Goal: Task Accomplishment & Management: Manage account settings

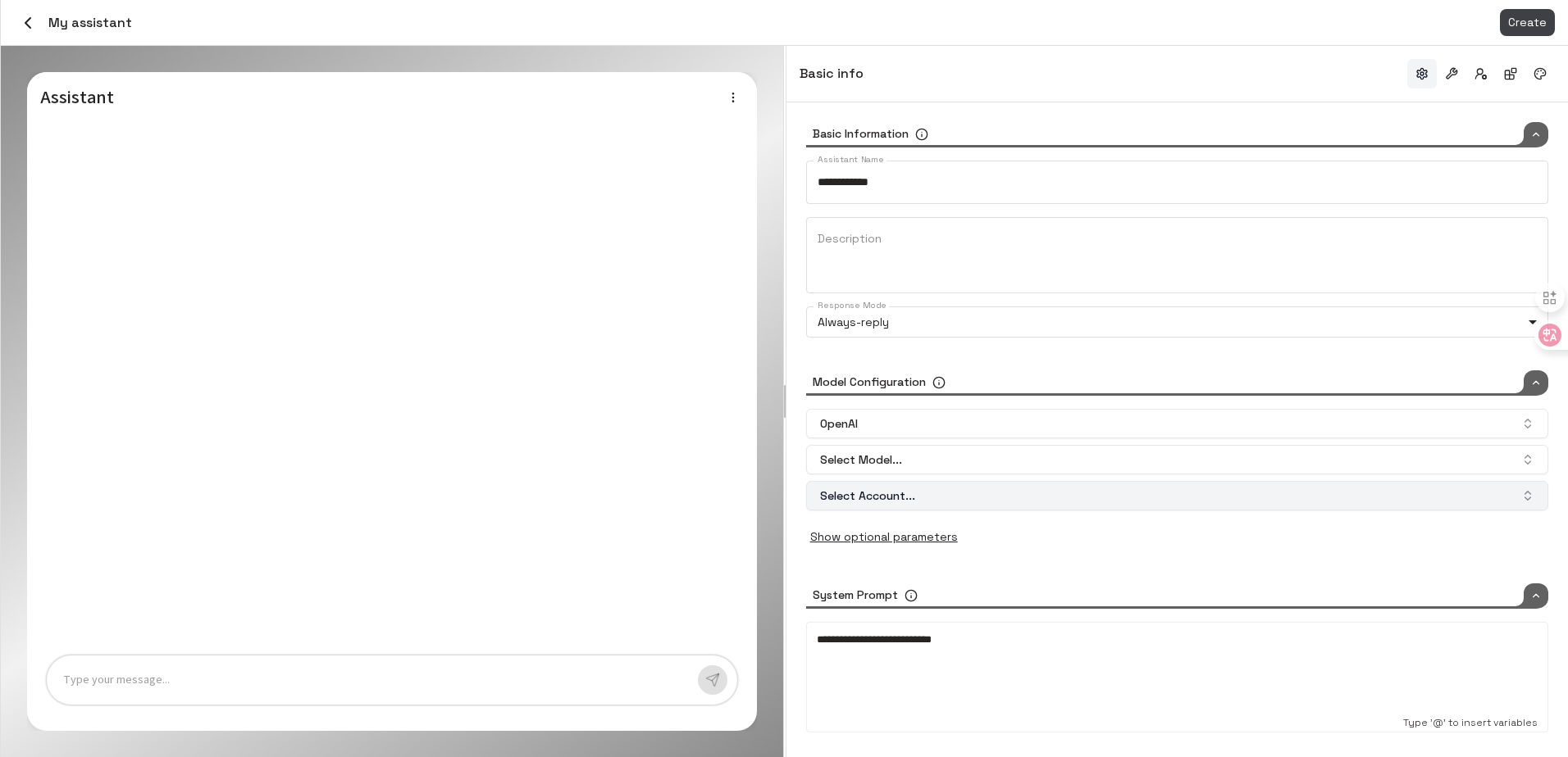
type input "*****"
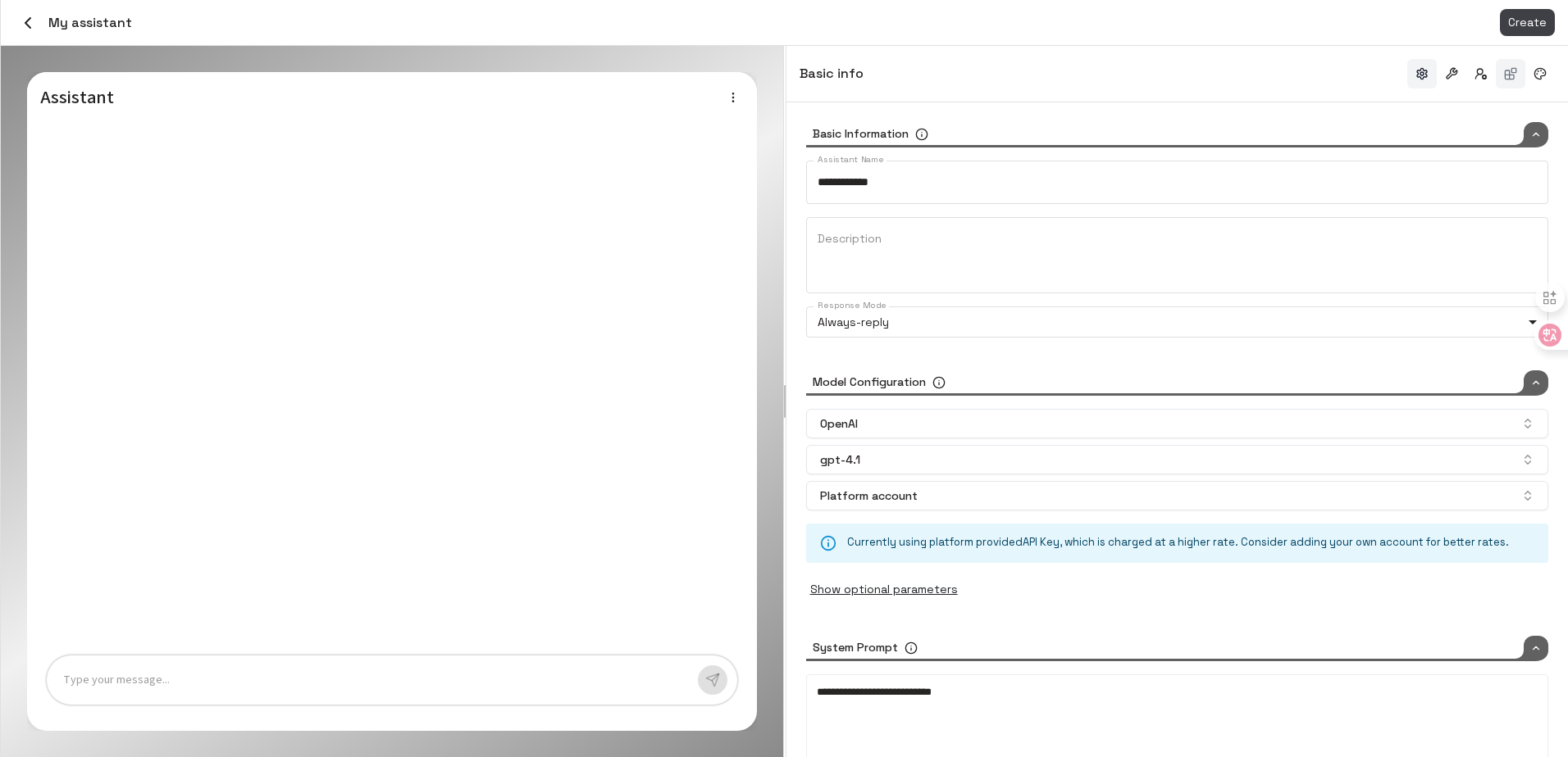
click at [1517, 71] on button "button" at bounding box center [1510, 73] width 29 height 29
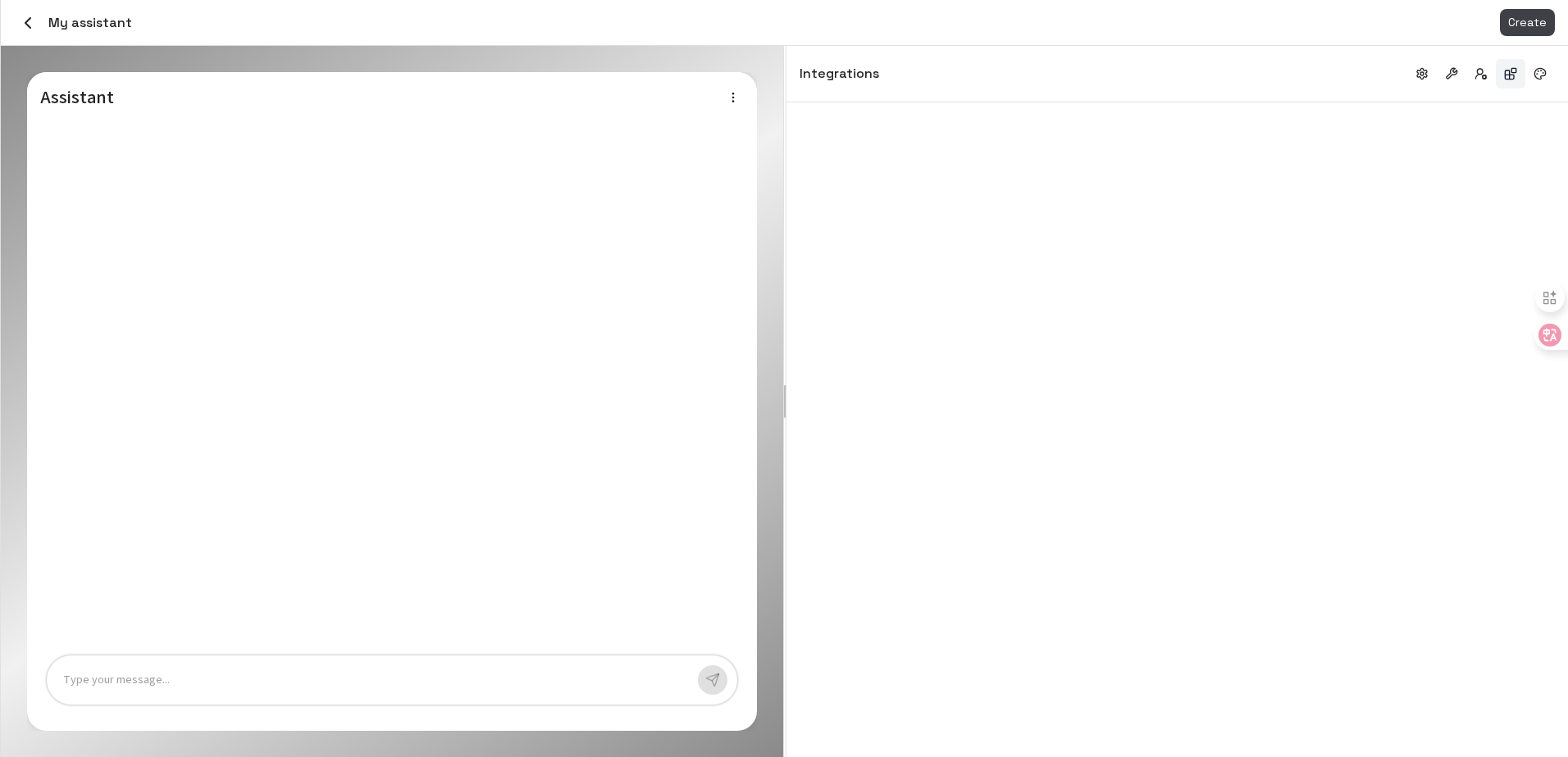
click at [1504, 72] on button "button" at bounding box center [1510, 73] width 29 height 29
click at [1534, 8] on div "My assistant Create" at bounding box center [784, 23] width 1567 height 46
click at [1519, 24] on span "Create" at bounding box center [1528, 23] width 39 height 20
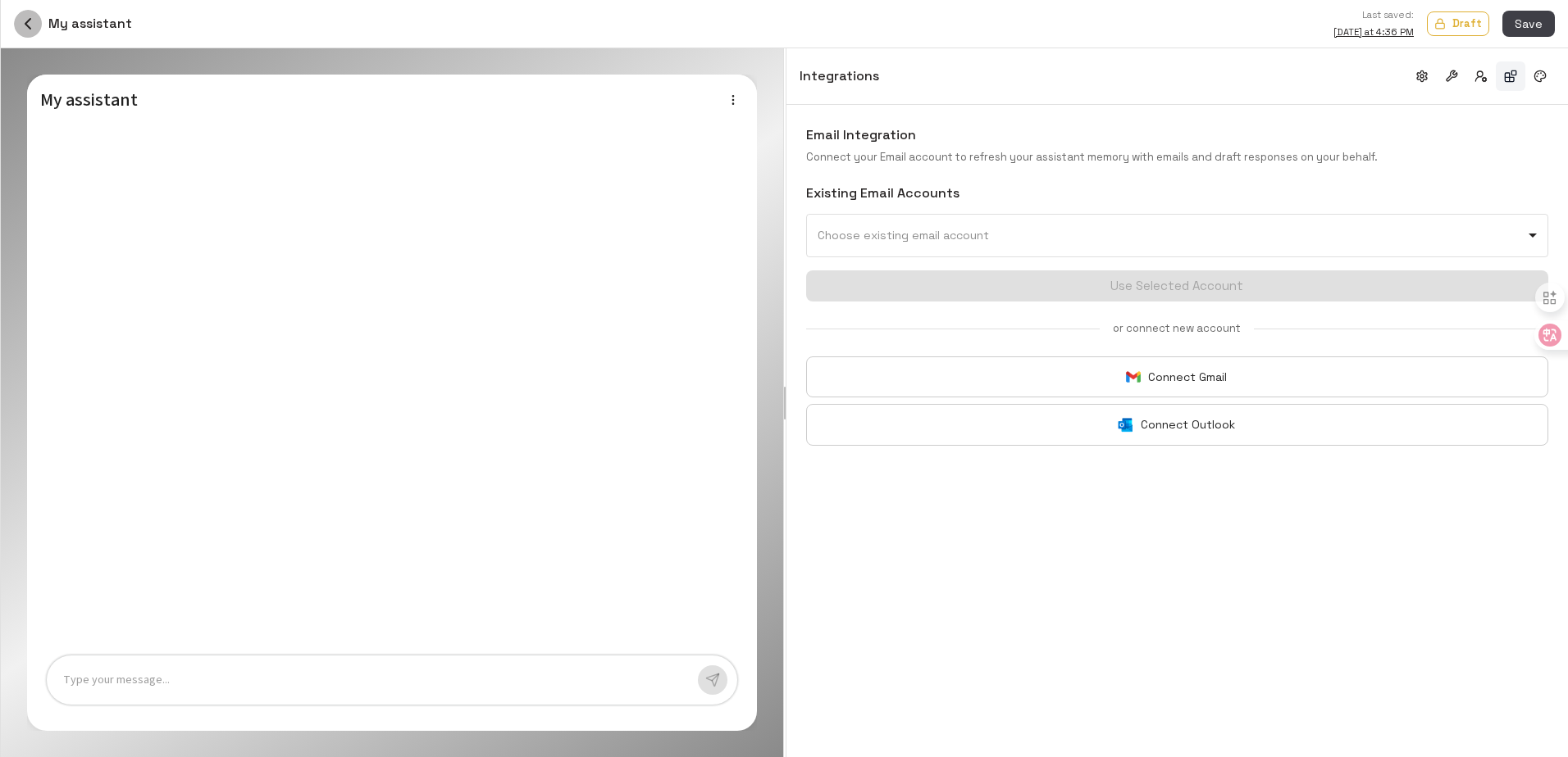
click at [19, 25] on icon "button" at bounding box center [27, 24] width 19 height 19
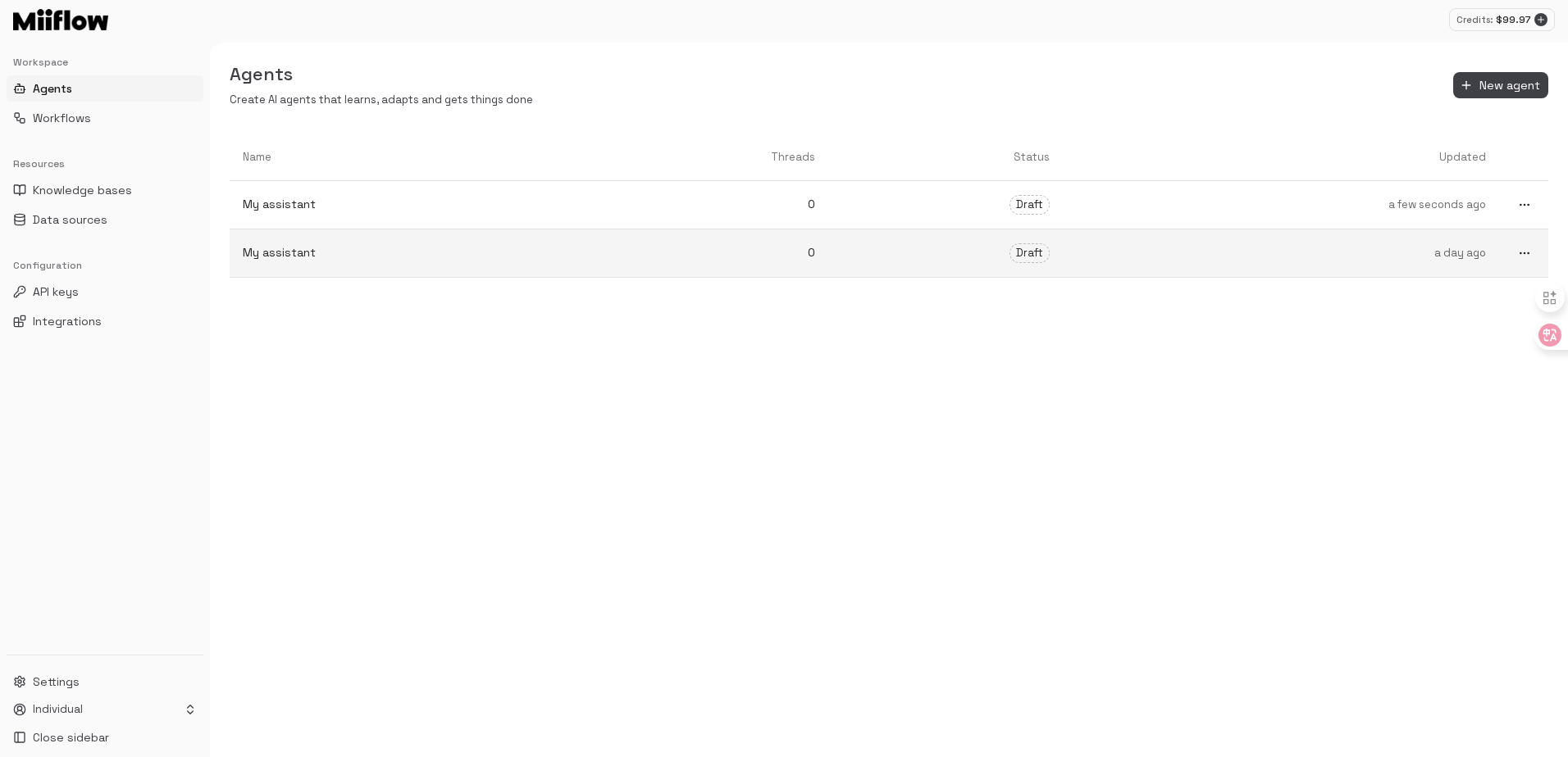
click at [495, 248] on p "My assistant" at bounding box center [404, 253] width 324 height 17
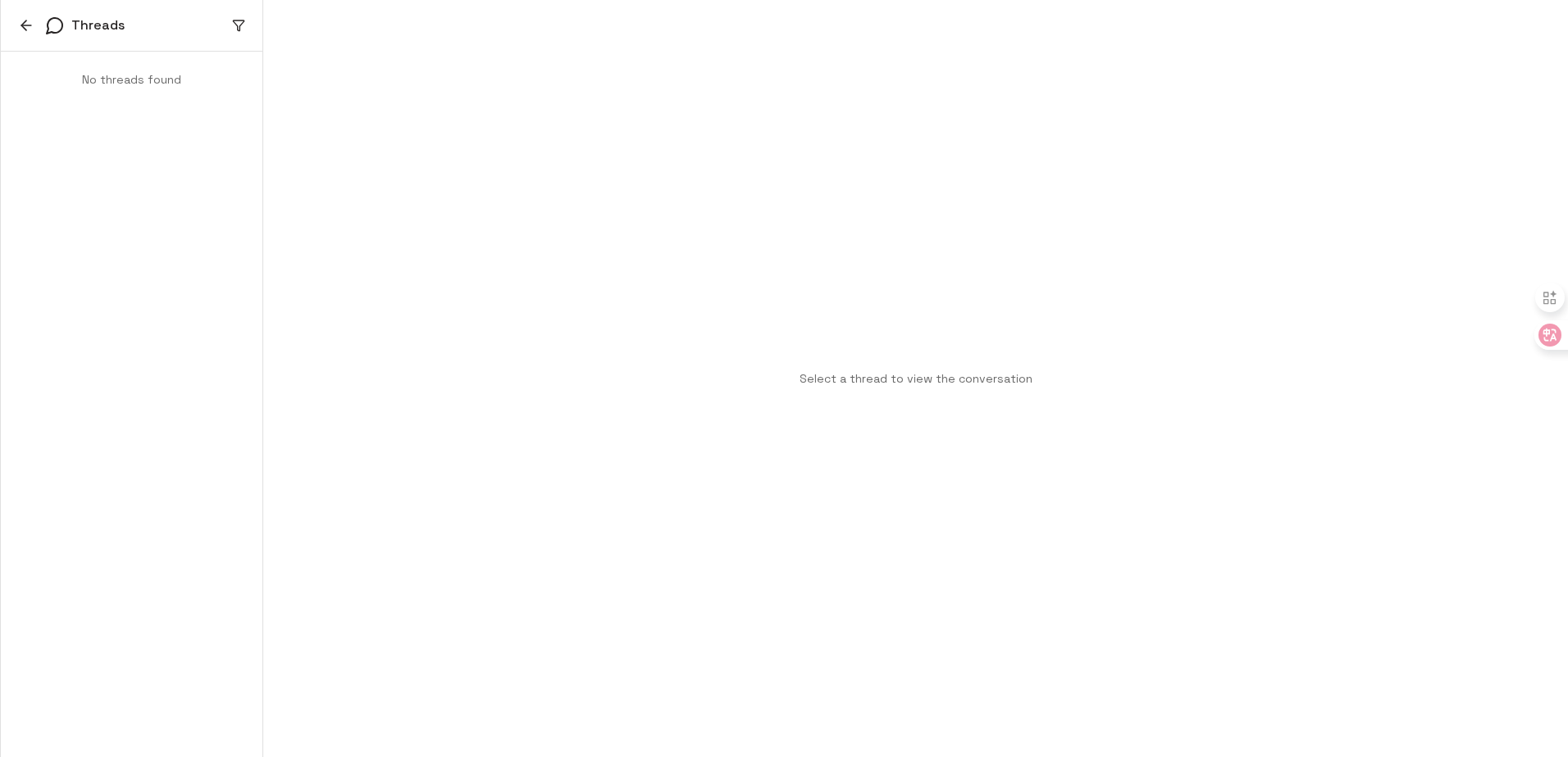
drag, startPoint x: 826, startPoint y: 324, endPoint x: 867, endPoint y: 365, distance: 58.0
click at [827, 325] on div "Select a thread to view the conversation" at bounding box center [915, 378] width 1305 height 757
click at [882, 374] on p "Select a thread to view the conversation" at bounding box center [916, 379] width 233 height 17
click at [124, 69] on div "No threads found" at bounding box center [131, 79] width 261 height 56
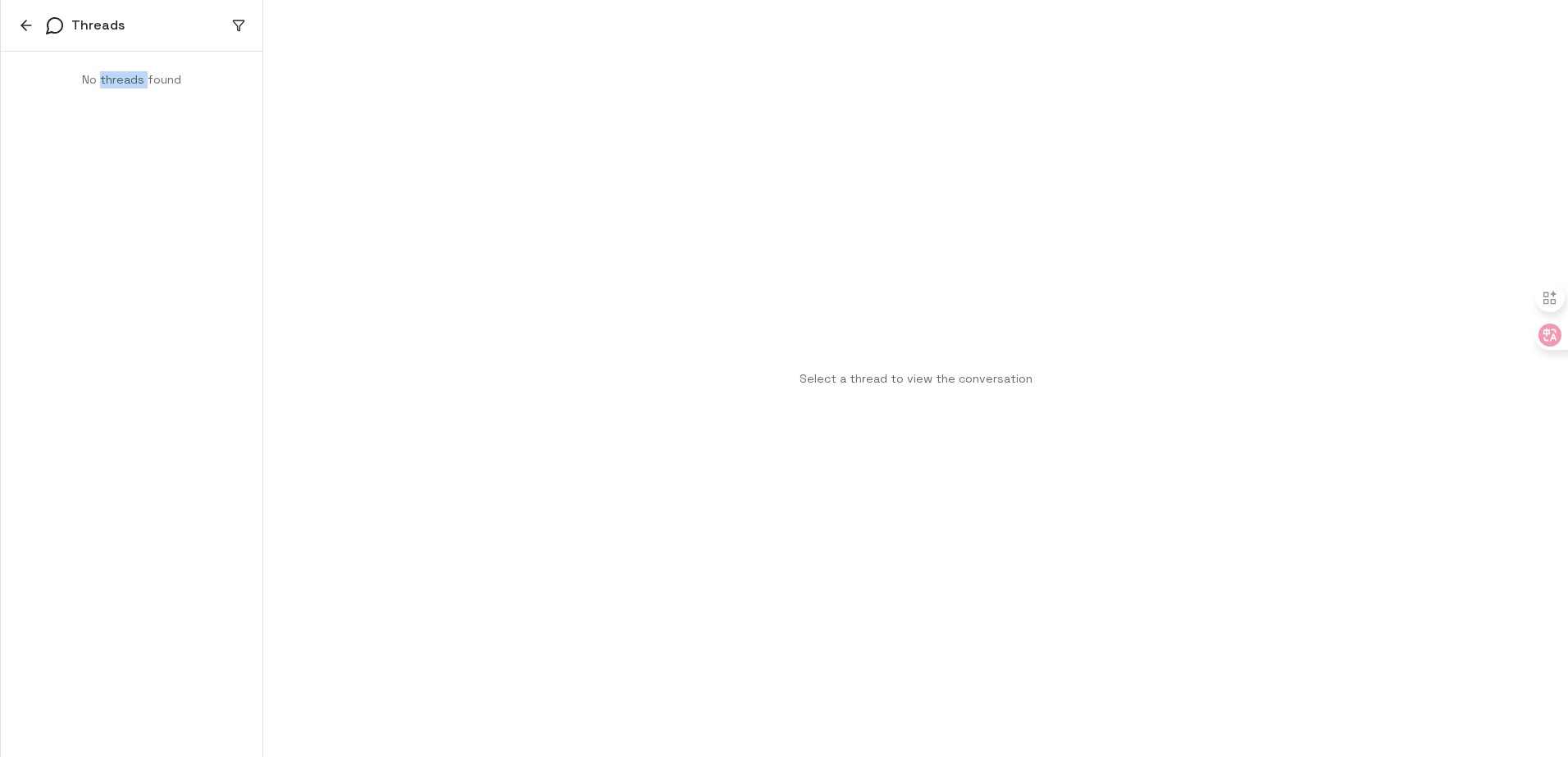
drag, startPoint x: 124, startPoint y: 69, endPoint x: 22, endPoint y: 25, distance: 111.1
click at [22, 25] on icon "button" at bounding box center [26, 25] width 10 height 0
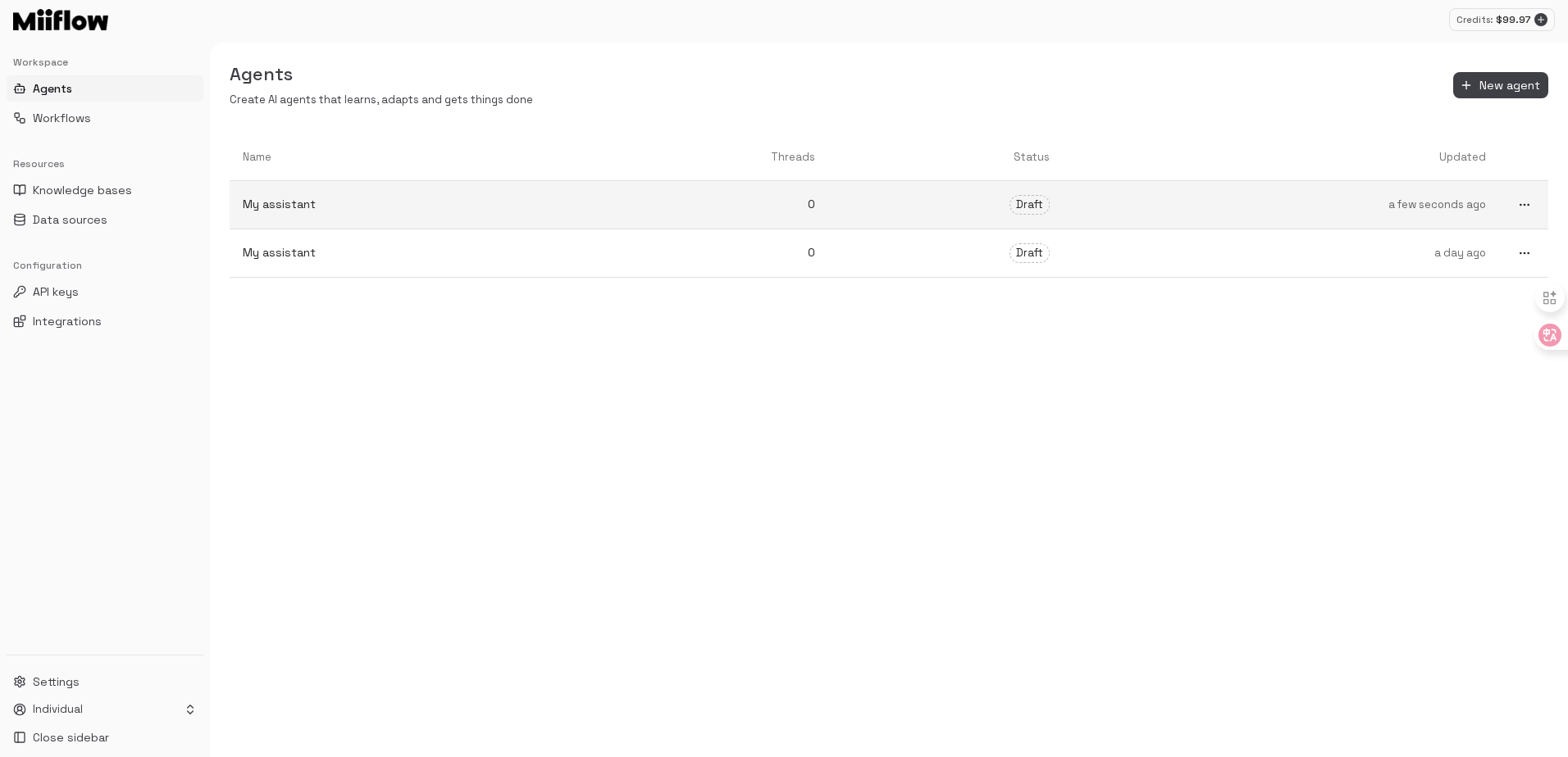
click at [1313, 220] on link "a few seconds ago" at bounding box center [1281, 205] width 436 height 42
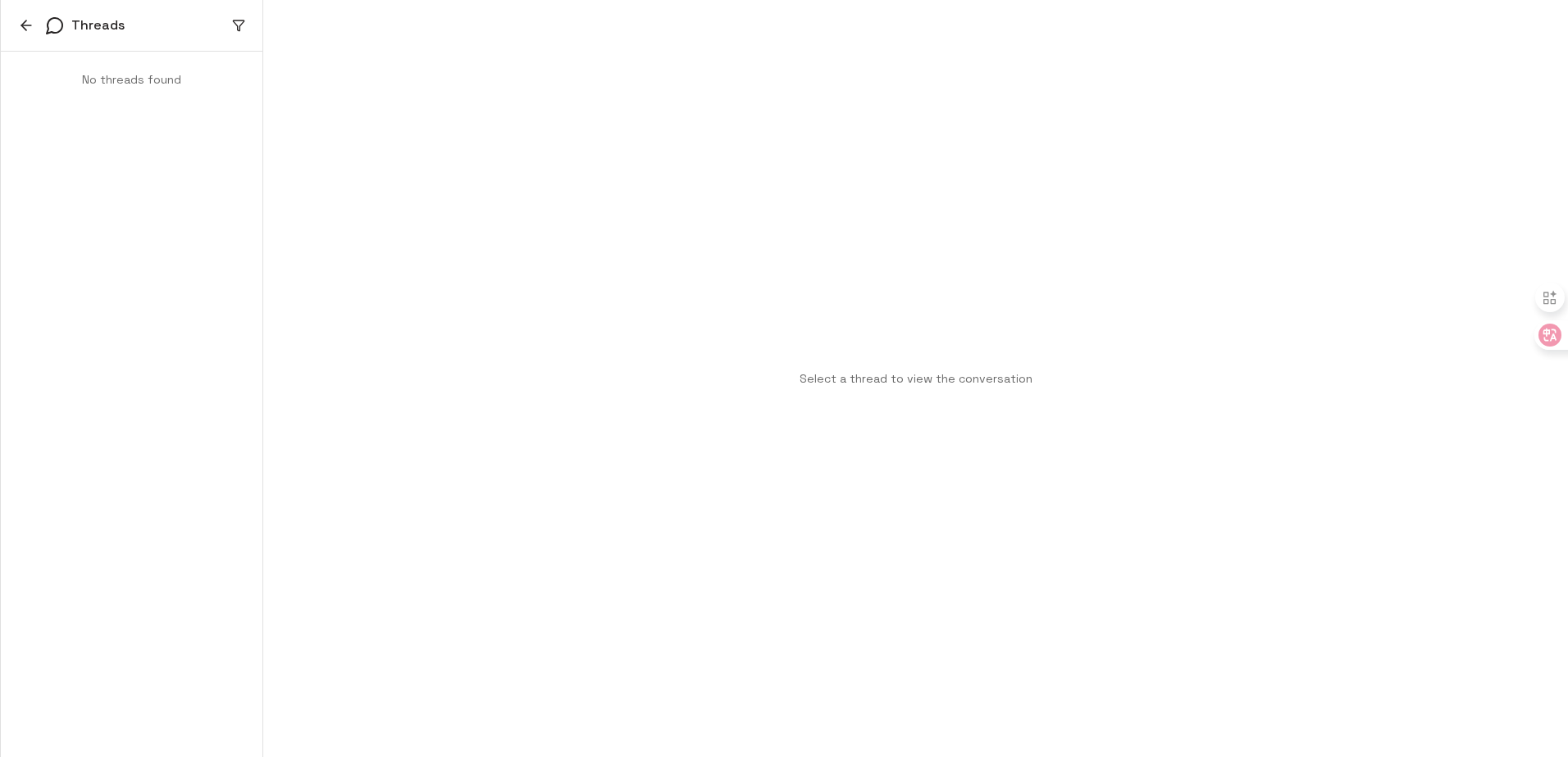
drag, startPoint x: 350, startPoint y: 140, endPoint x: 233, endPoint y: 114, distance: 119.9
click at [348, 142] on div "Select a thread to view the conversation" at bounding box center [915, 378] width 1305 height 757
click at [141, 81] on p "No threads found" at bounding box center [131, 80] width 222 height 17
drag, startPoint x: 141, startPoint y: 81, endPoint x: 726, endPoint y: 297, distance: 623.6
click at [677, 254] on div "Select a thread to view the conversation" at bounding box center [915, 378] width 1305 height 757
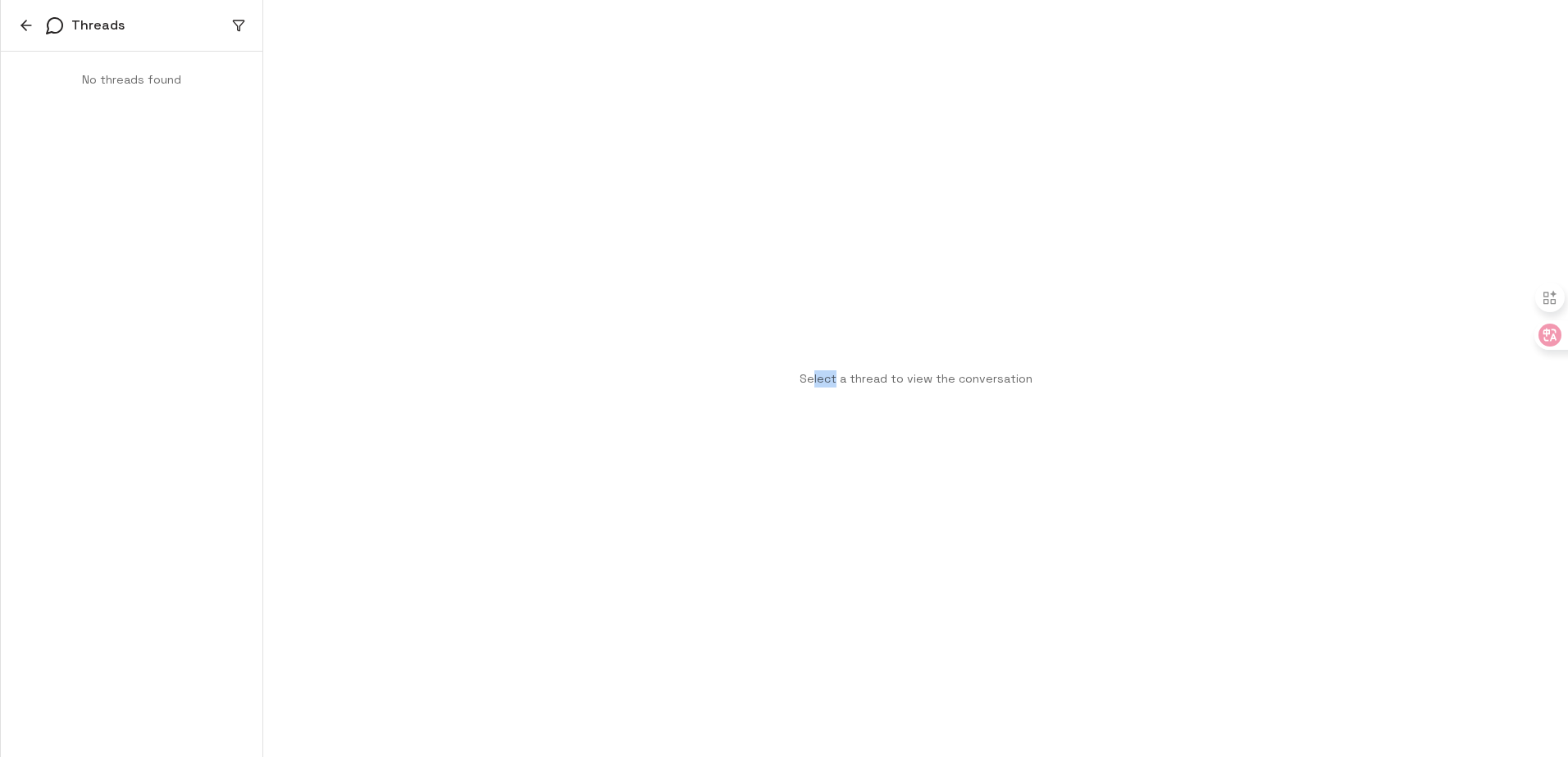
drag, startPoint x: 825, startPoint y: 341, endPoint x: 980, endPoint y: 376, distance: 158.9
click at [851, 345] on div "Select a thread to view the conversation" at bounding box center [915, 378] width 1305 height 757
click at [980, 376] on p "Select a thread to view the conversation" at bounding box center [916, 379] width 233 height 17
click at [983, 376] on p "Select a thread to view the conversation" at bounding box center [916, 379] width 233 height 17
drag, startPoint x: 984, startPoint y: 376, endPoint x: 1014, endPoint y: 372, distance: 30.3
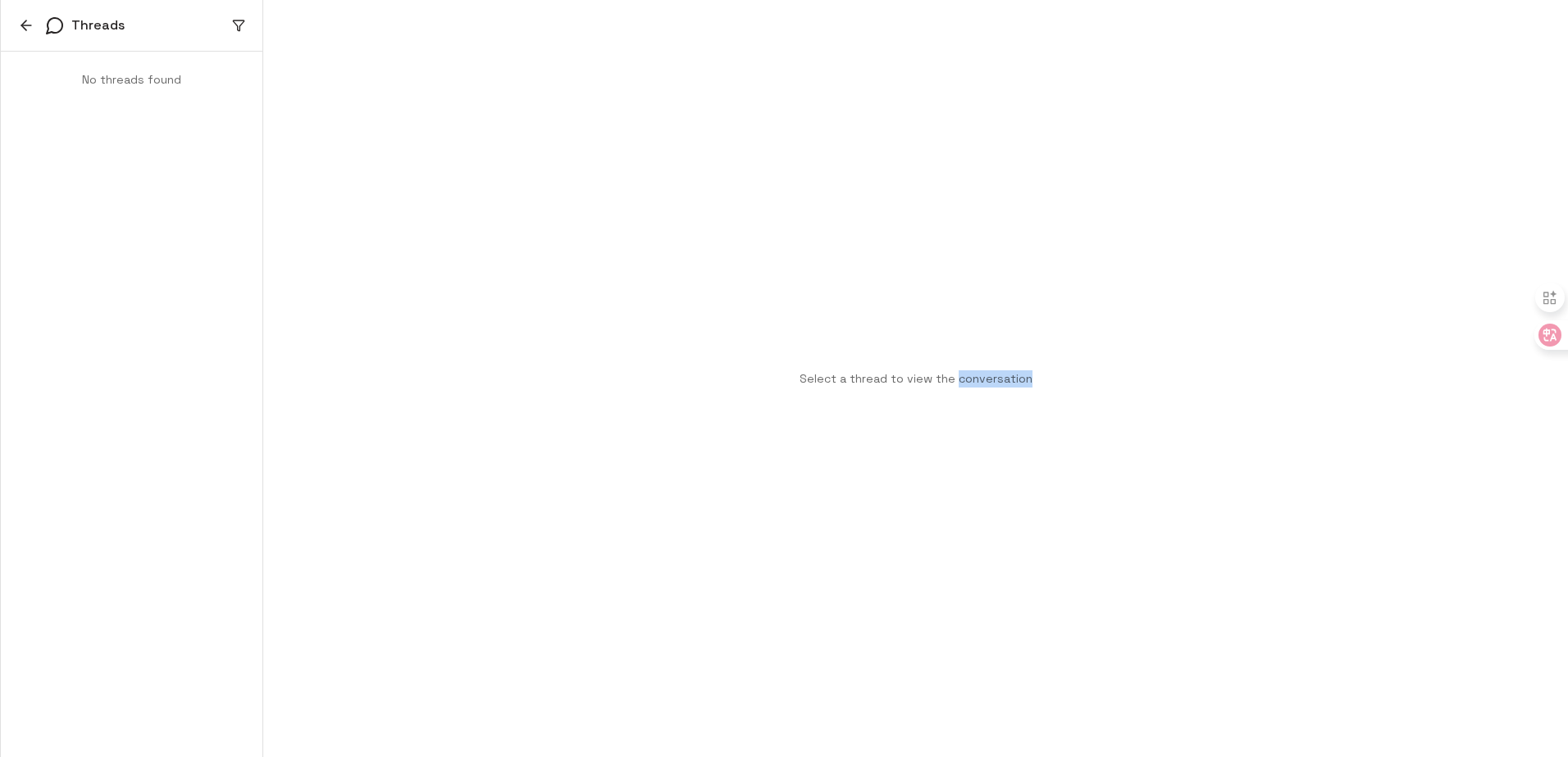
click at [1014, 372] on p "Select a thread to view the conversation" at bounding box center [916, 379] width 233 height 17
click at [7, 28] on div "Threads" at bounding box center [131, 25] width 261 height 51
click at [28, 29] on icon "button" at bounding box center [25, 24] width 16 height 16
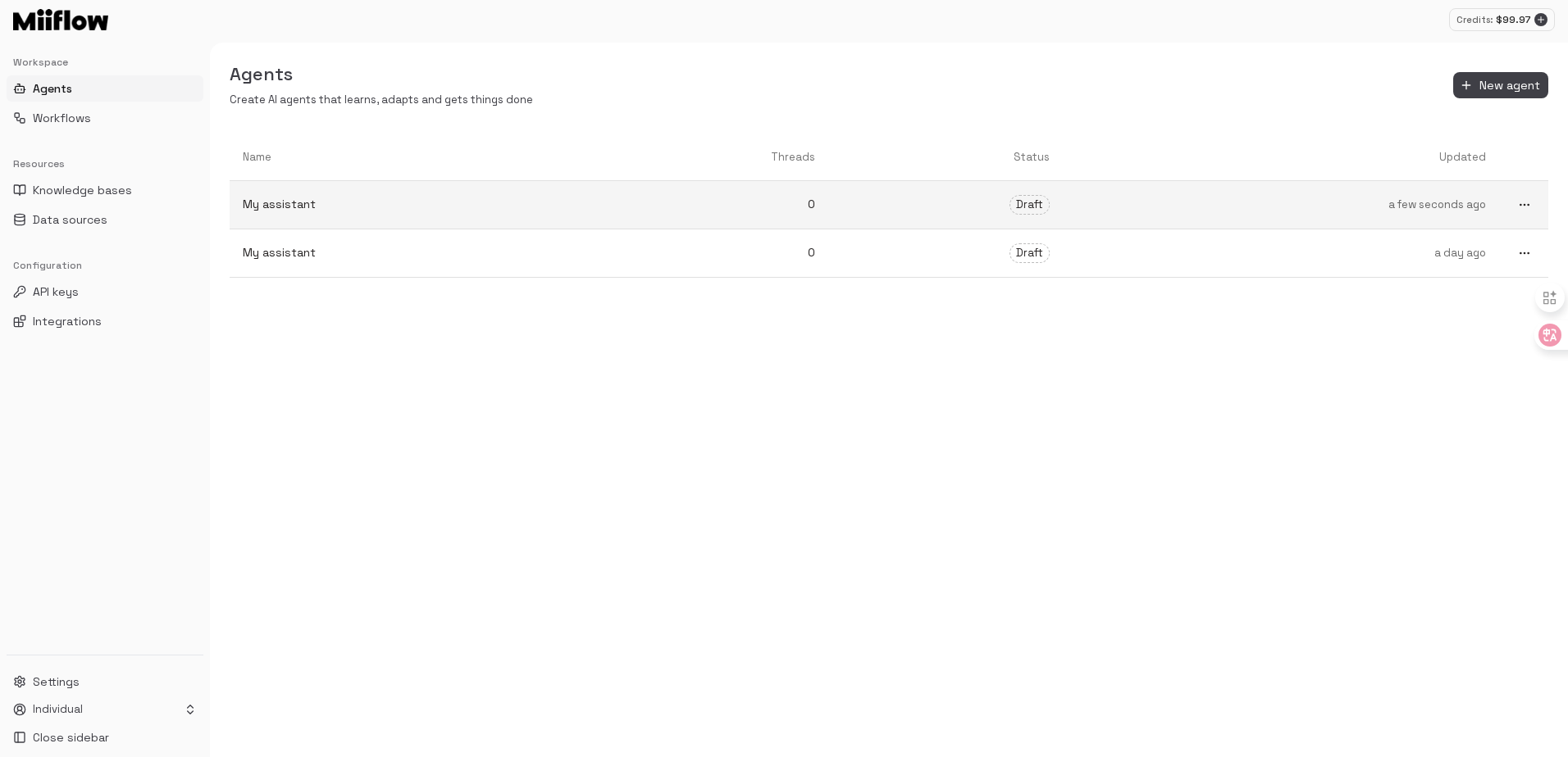
click at [1528, 209] on icon "more" at bounding box center [1525, 205] width 13 height 13
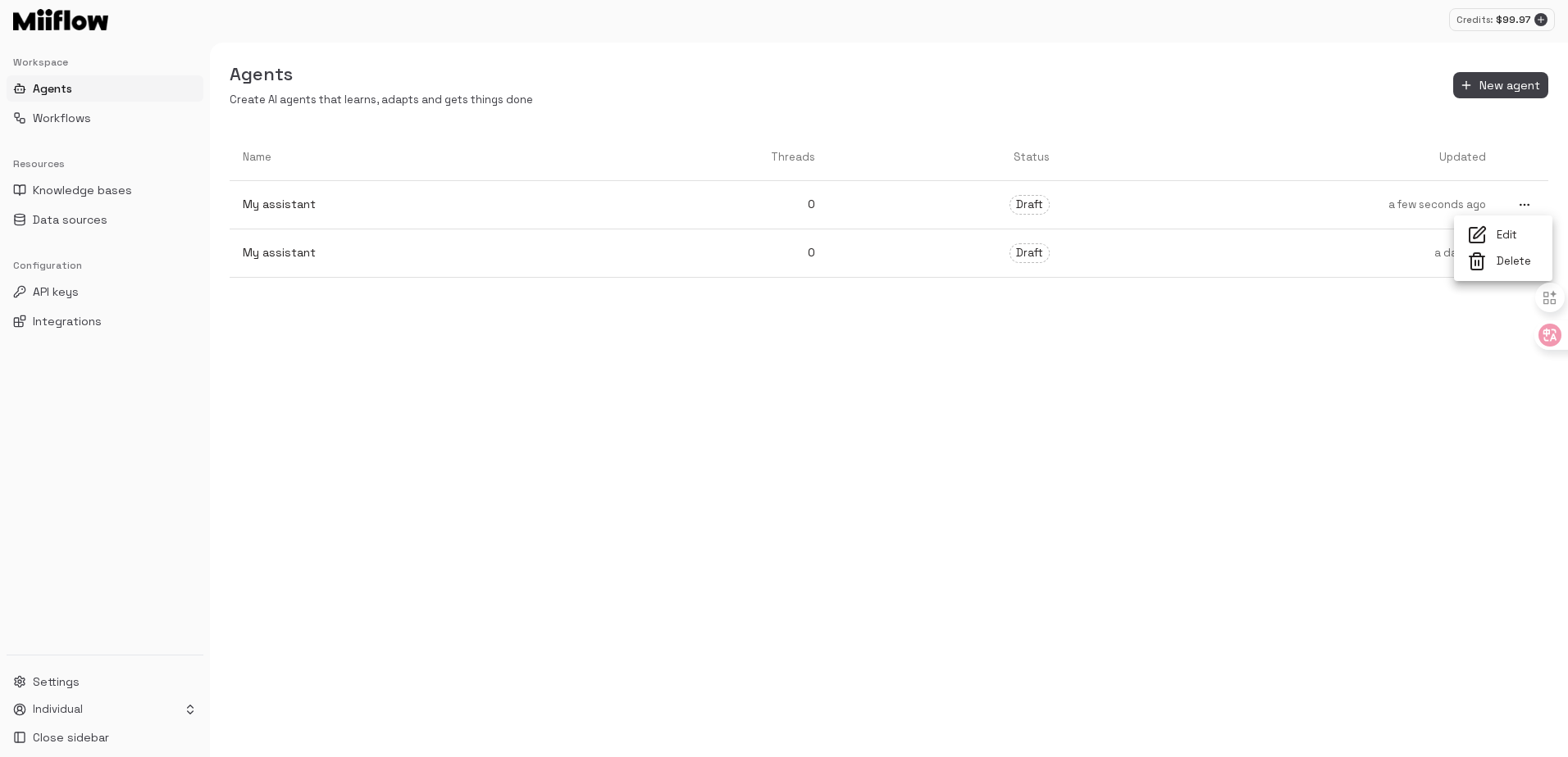
click at [1513, 261] on span "Delete" at bounding box center [1517, 262] width 43 height 15
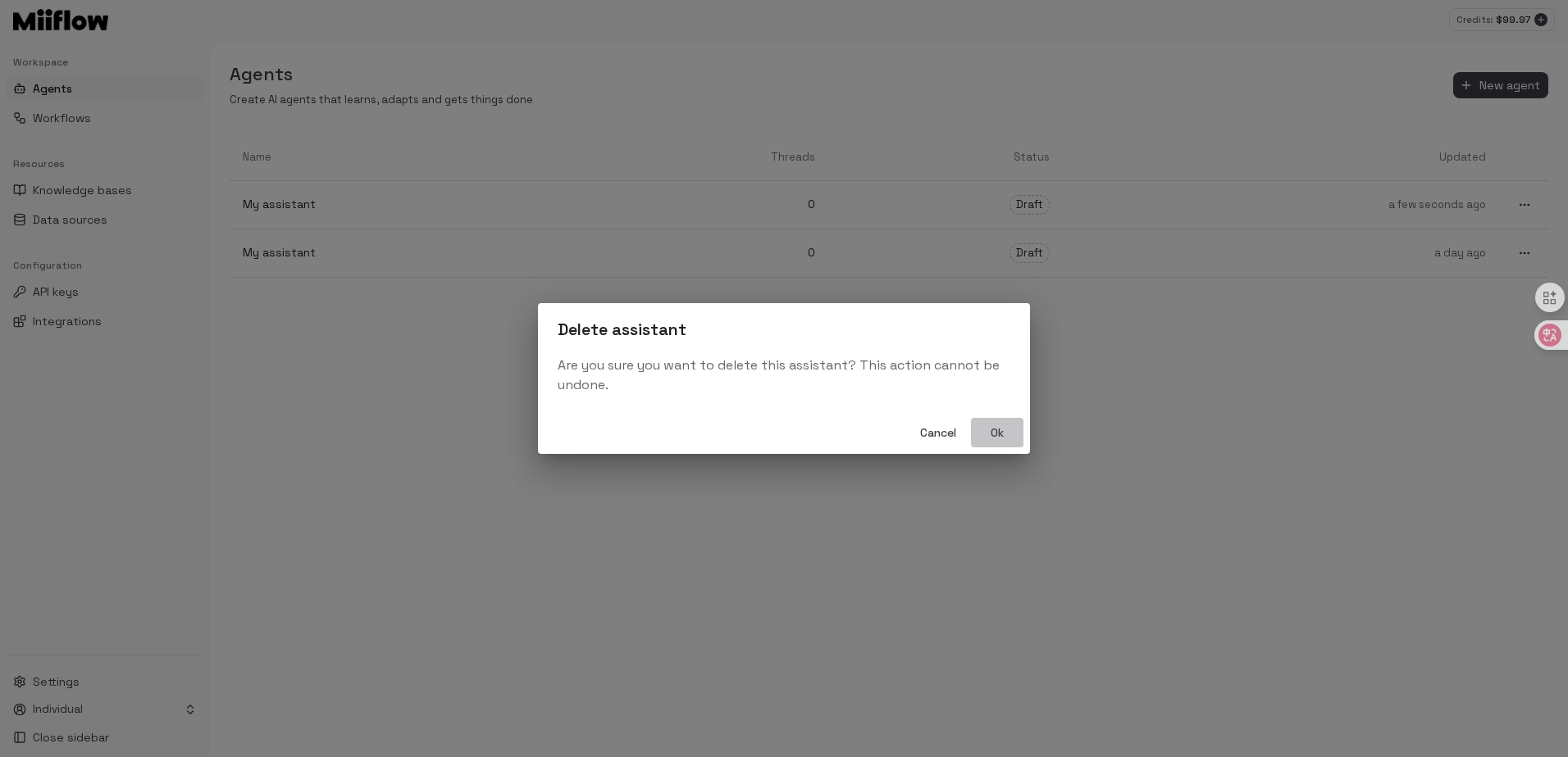
click at [982, 434] on button "Ok" at bounding box center [997, 433] width 52 height 30
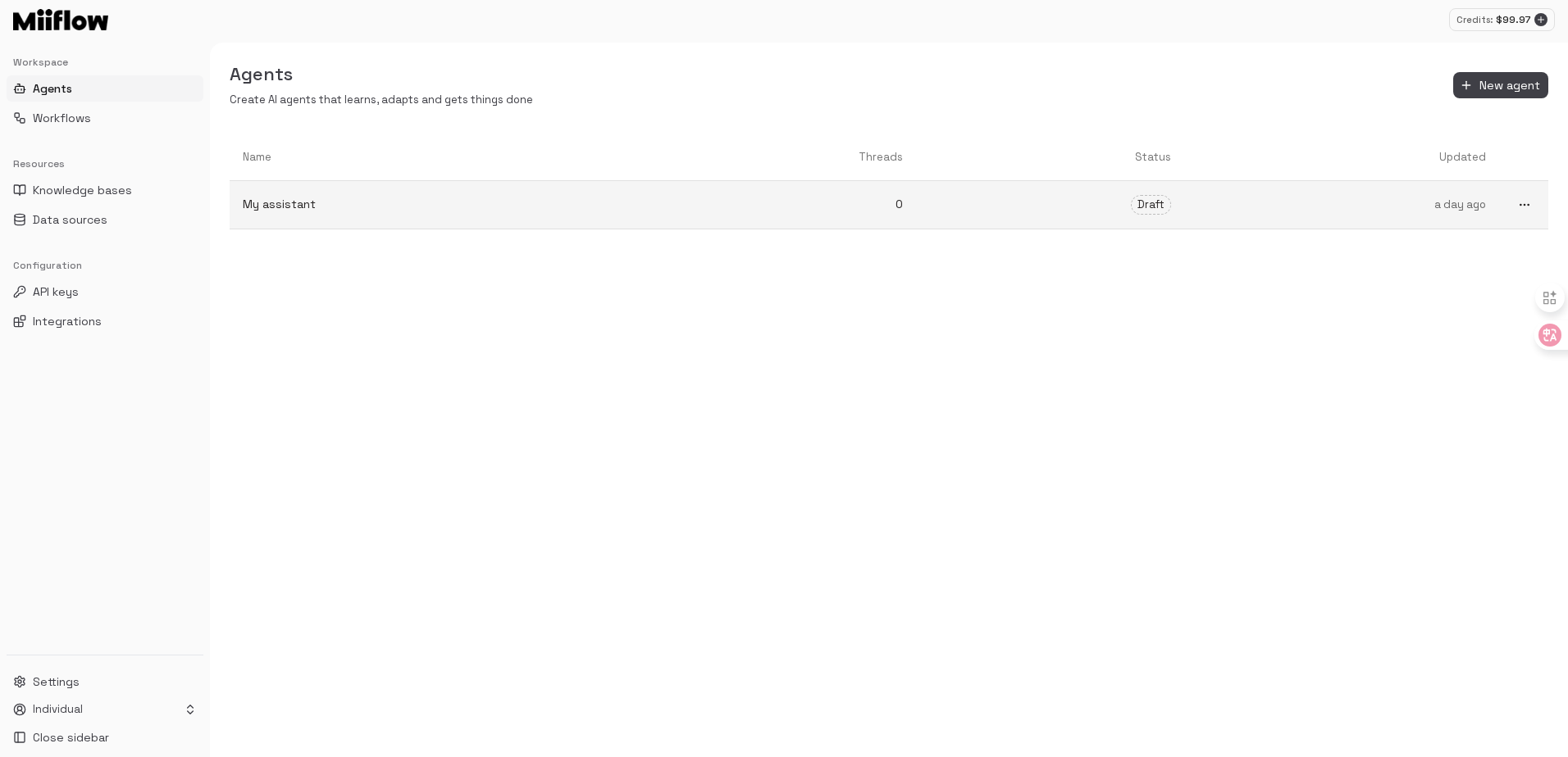
click at [1532, 218] on link at bounding box center [1523, 205] width 49 height 47
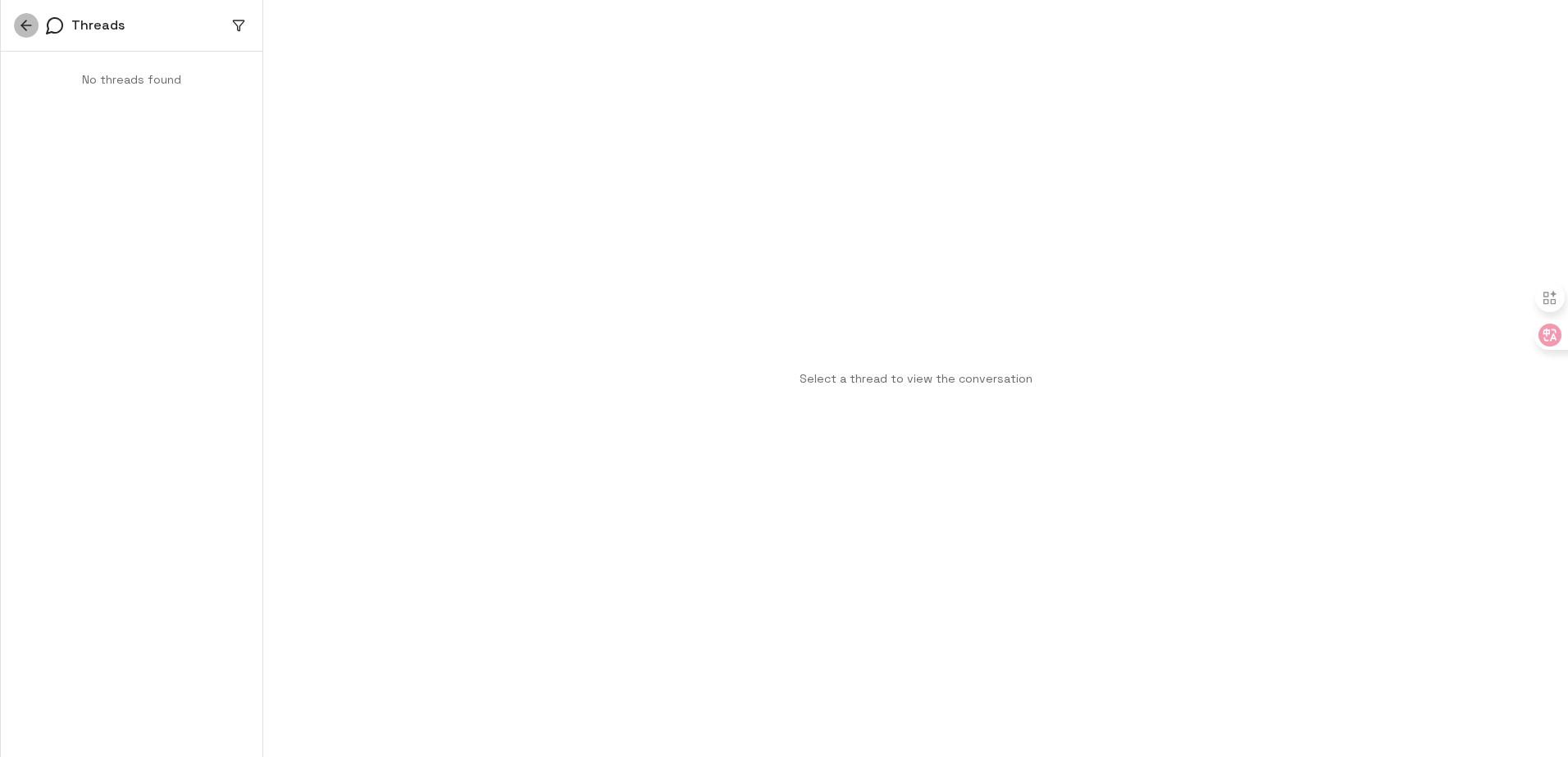
click at [19, 26] on icon "button" at bounding box center [25, 24] width 16 height 16
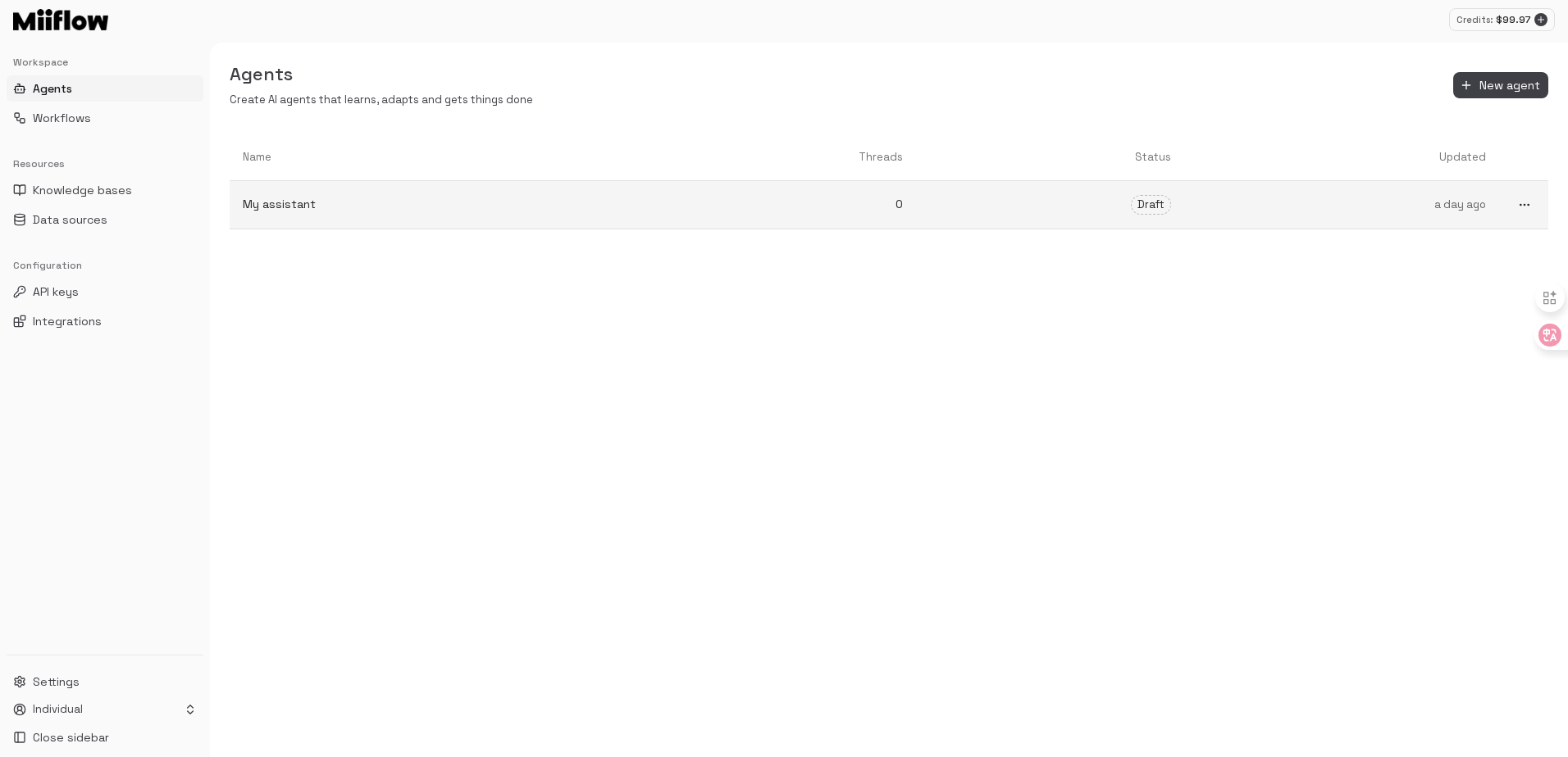
click at [1533, 199] on button "more" at bounding box center [1524, 205] width 21 height 21
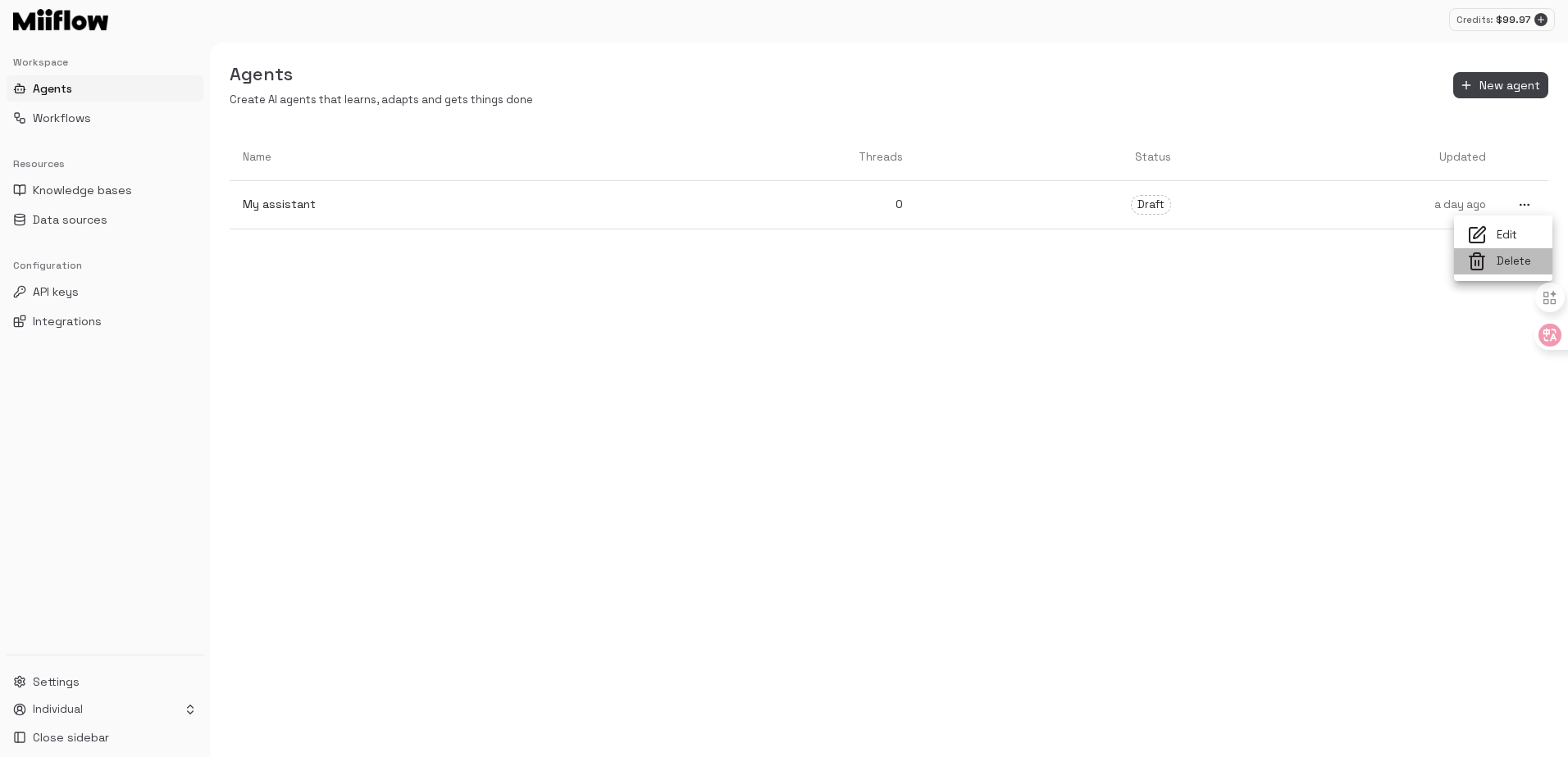
click at [1510, 271] on li "Delete" at bounding box center [1503, 261] width 99 height 26
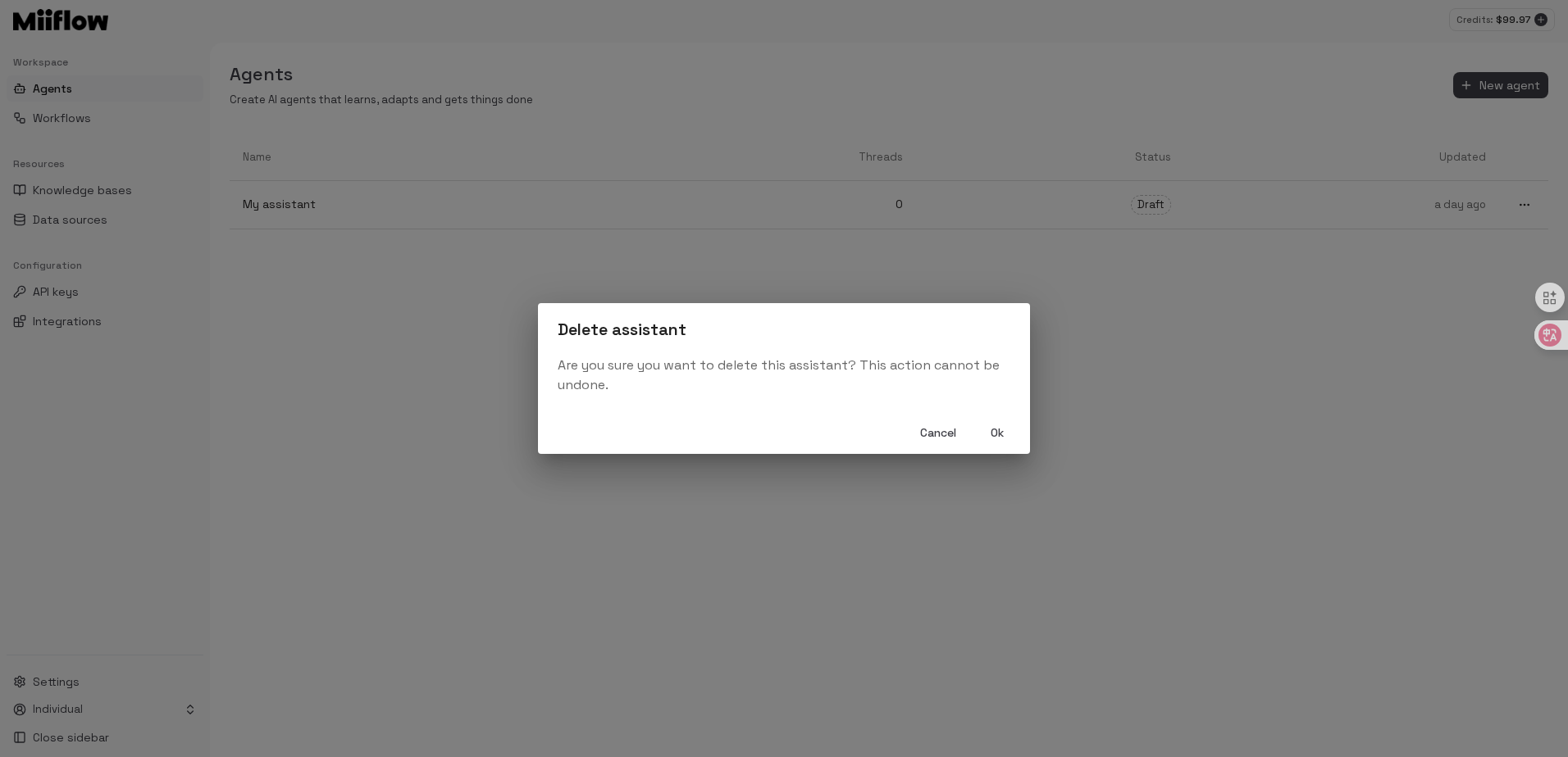
click at [985, 440] on button "Ok" at bounding box center [997, 433] width 52 height 30
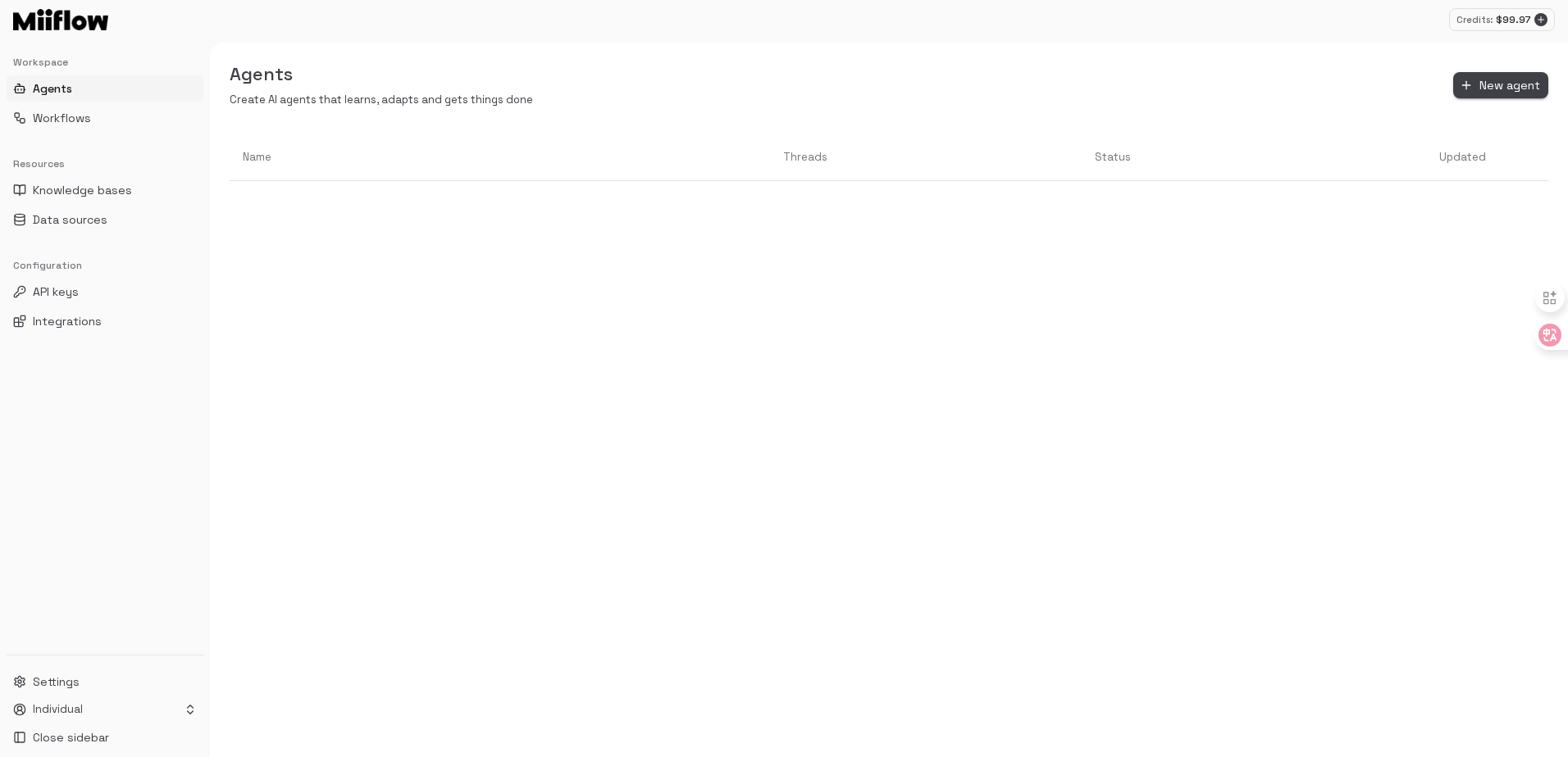
click at [1491, 88] on span "New agent" at bounding box center [1510, 86] width 61 height 20
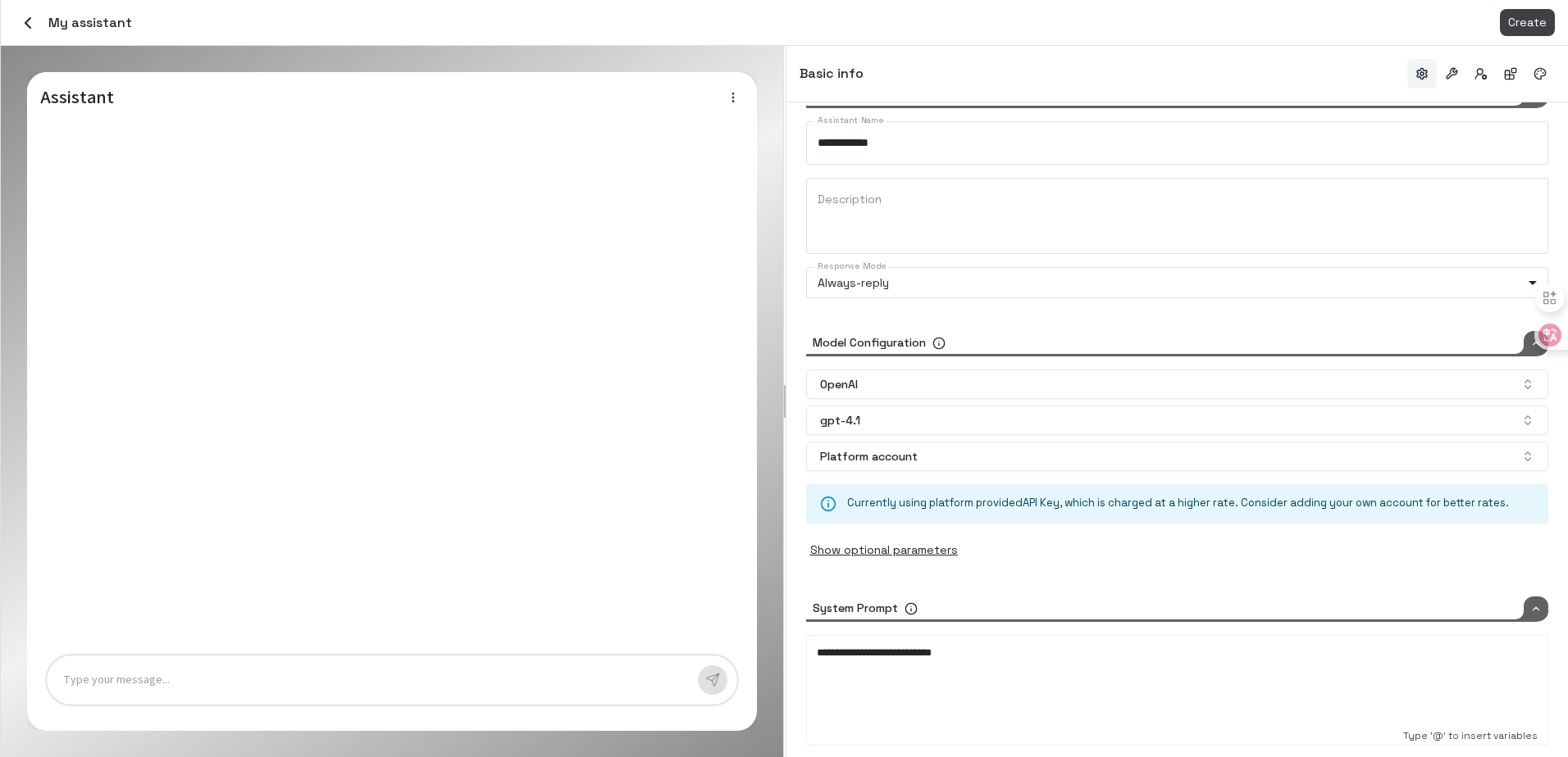
scroll to position [61, 0]
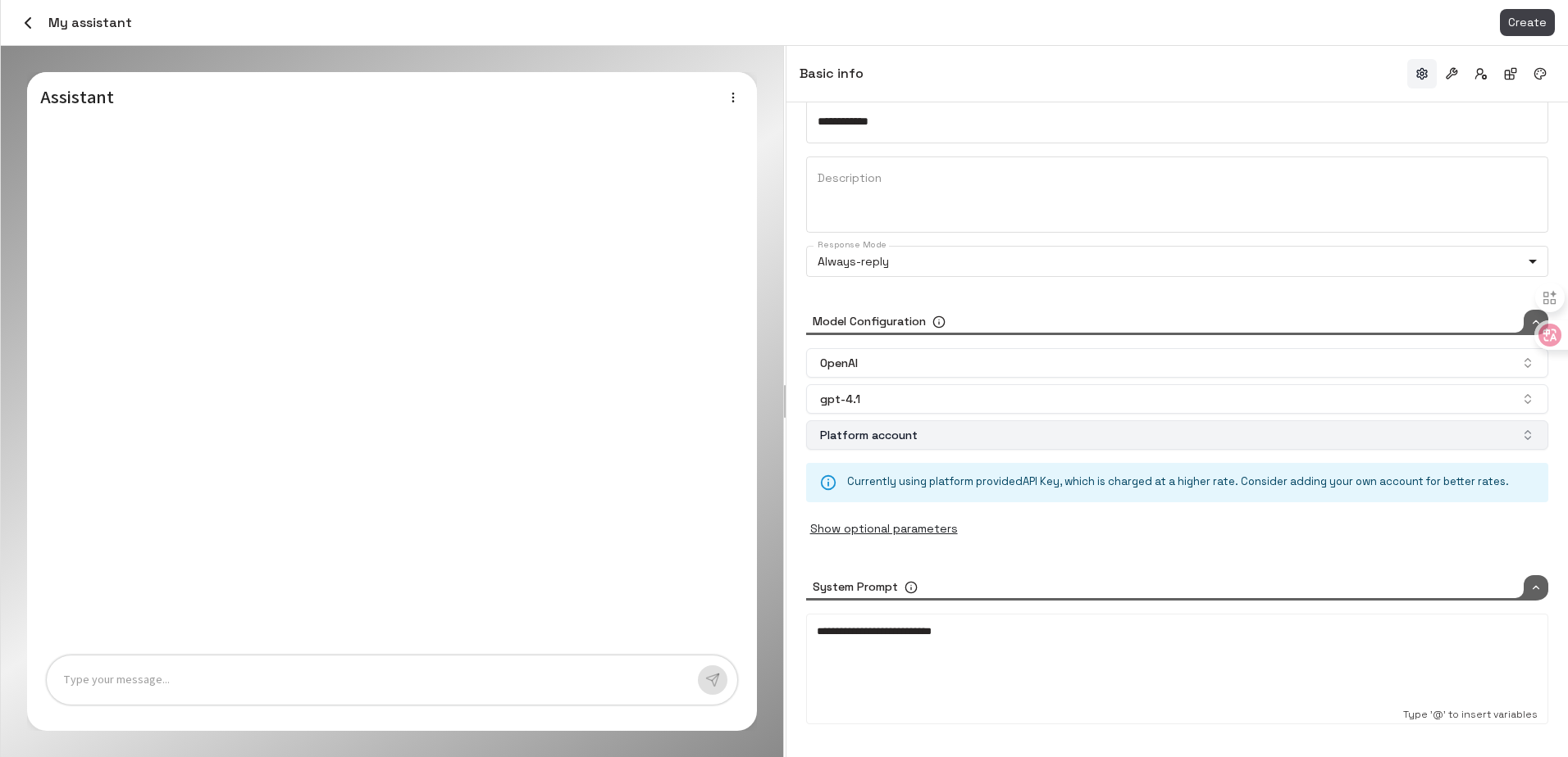
click at [931, 441] on button "Platform account" at bounding box center [1177, 434] width 742 height 29
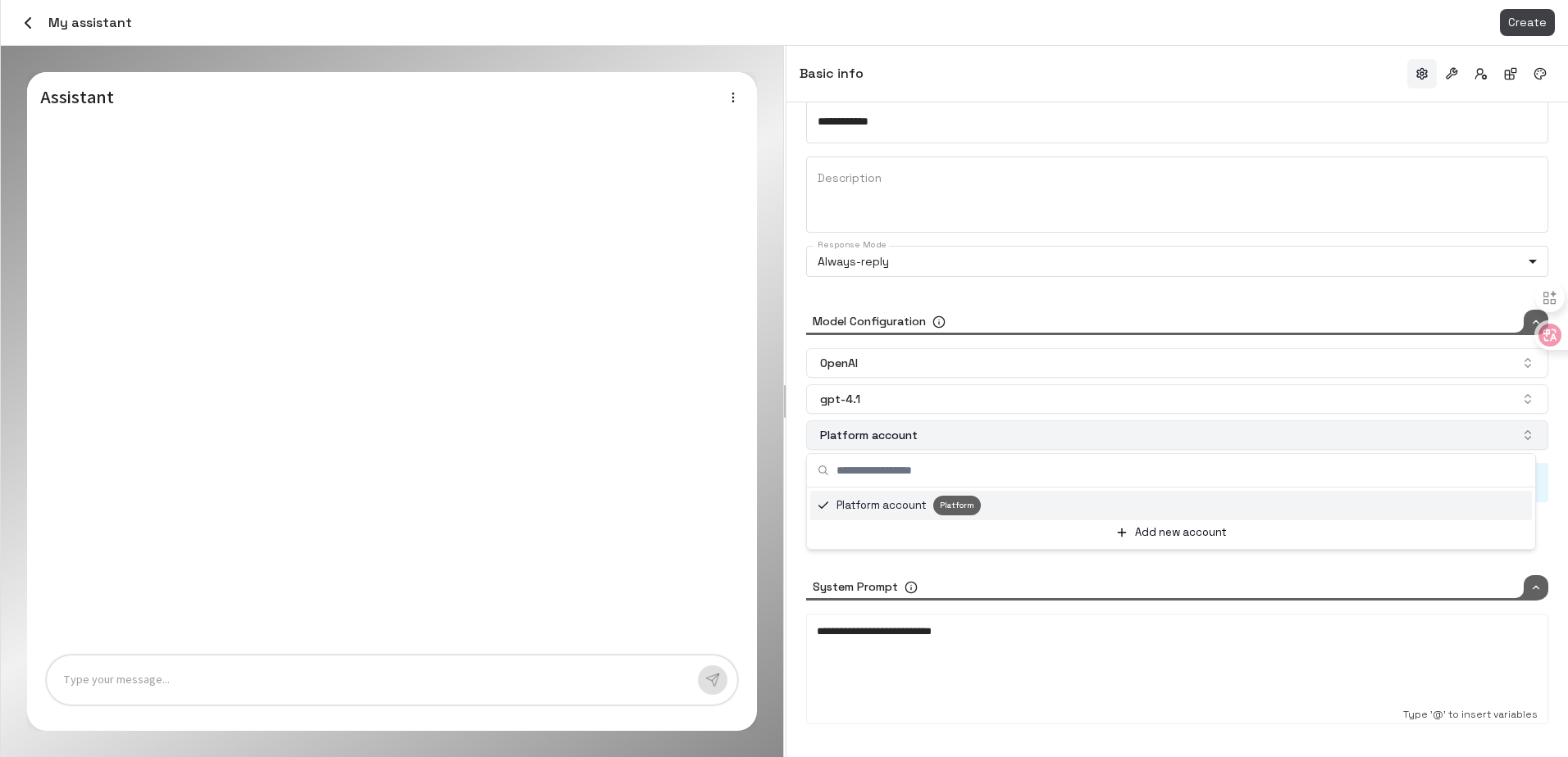
click at [954, 433] on button "Platform account" at bounding box center [1177, 434] width 742 height 29
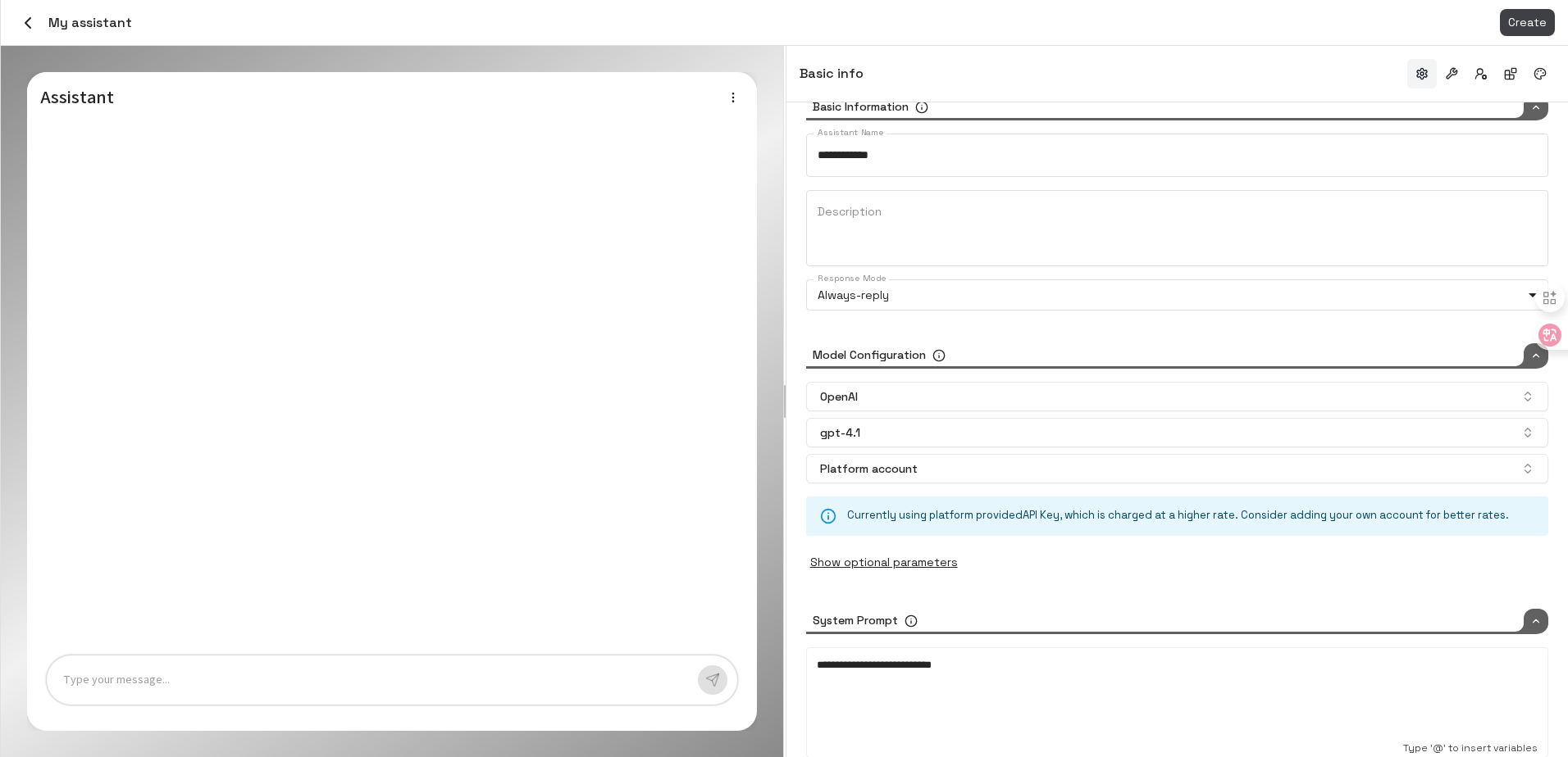
scroll to position [0, 0]
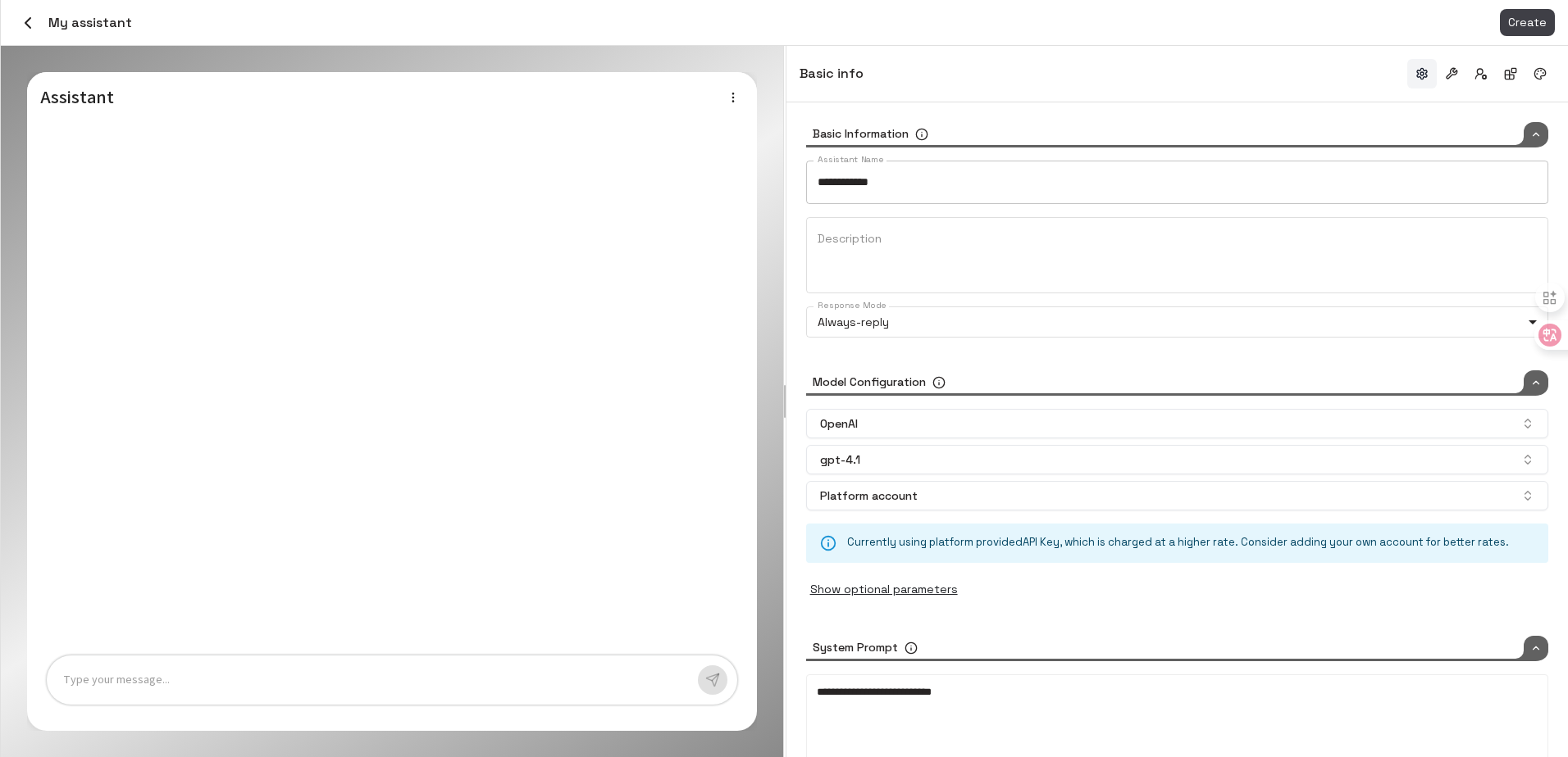
click at [921, 195] on input "**********" at bounding box center [1177, 183] width 742 height 44
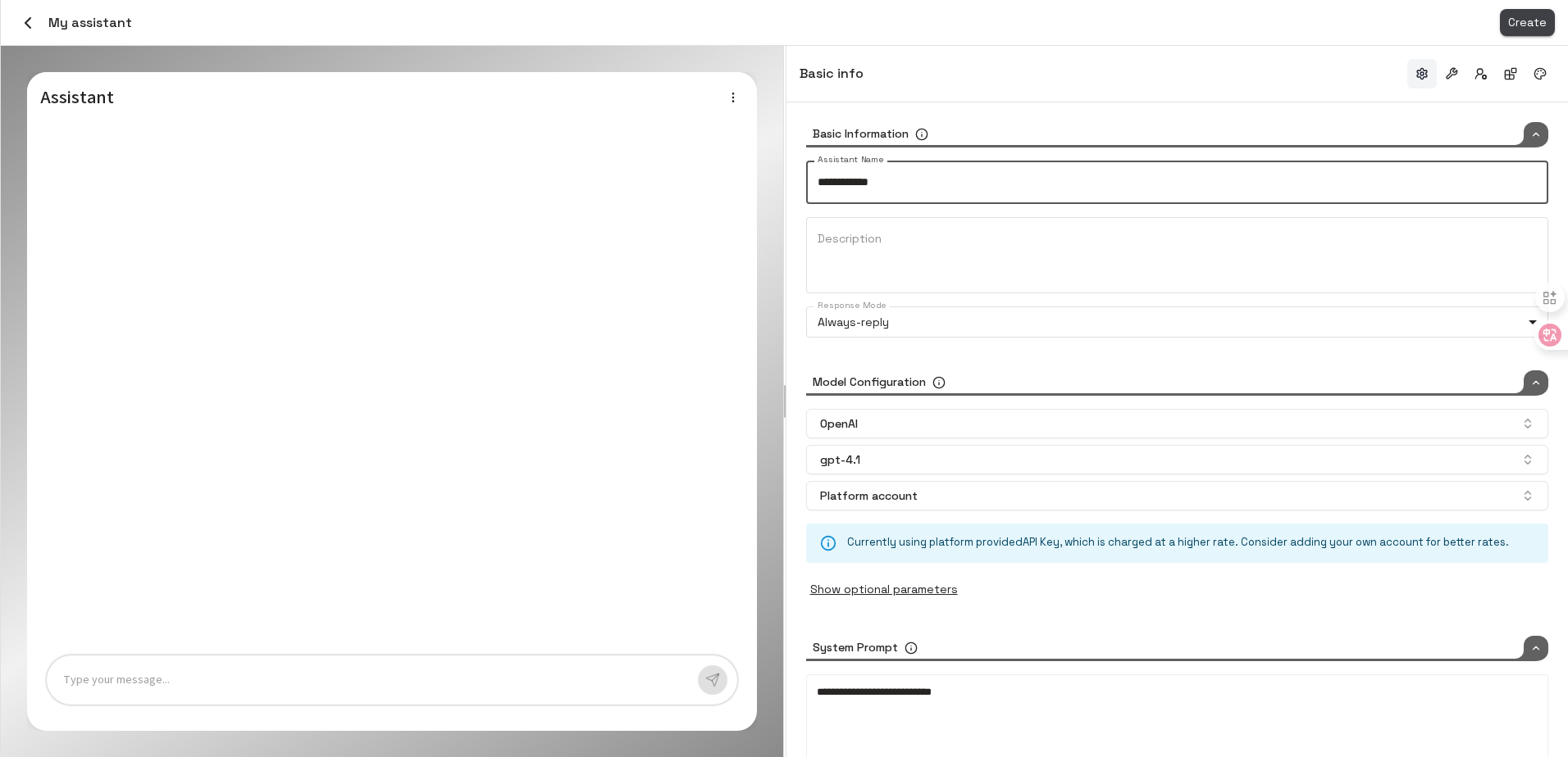
click at [1519, 31] on span "Create" at bounding box center [1528, 23] width 39 height 20
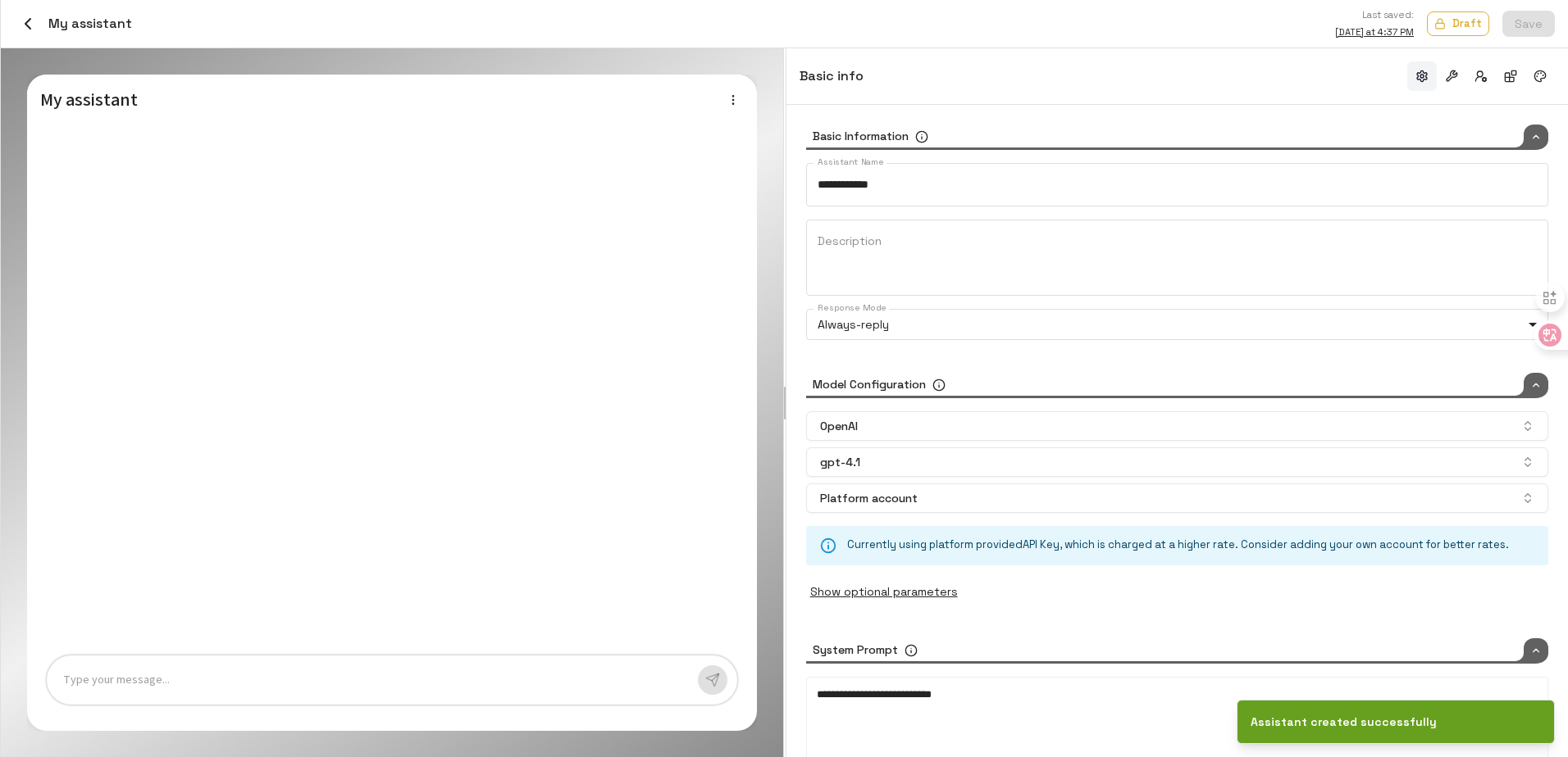
type input "*****"
click at [1502, 76] on button "button" at bounding box center [1510, 76] width 29 height 29
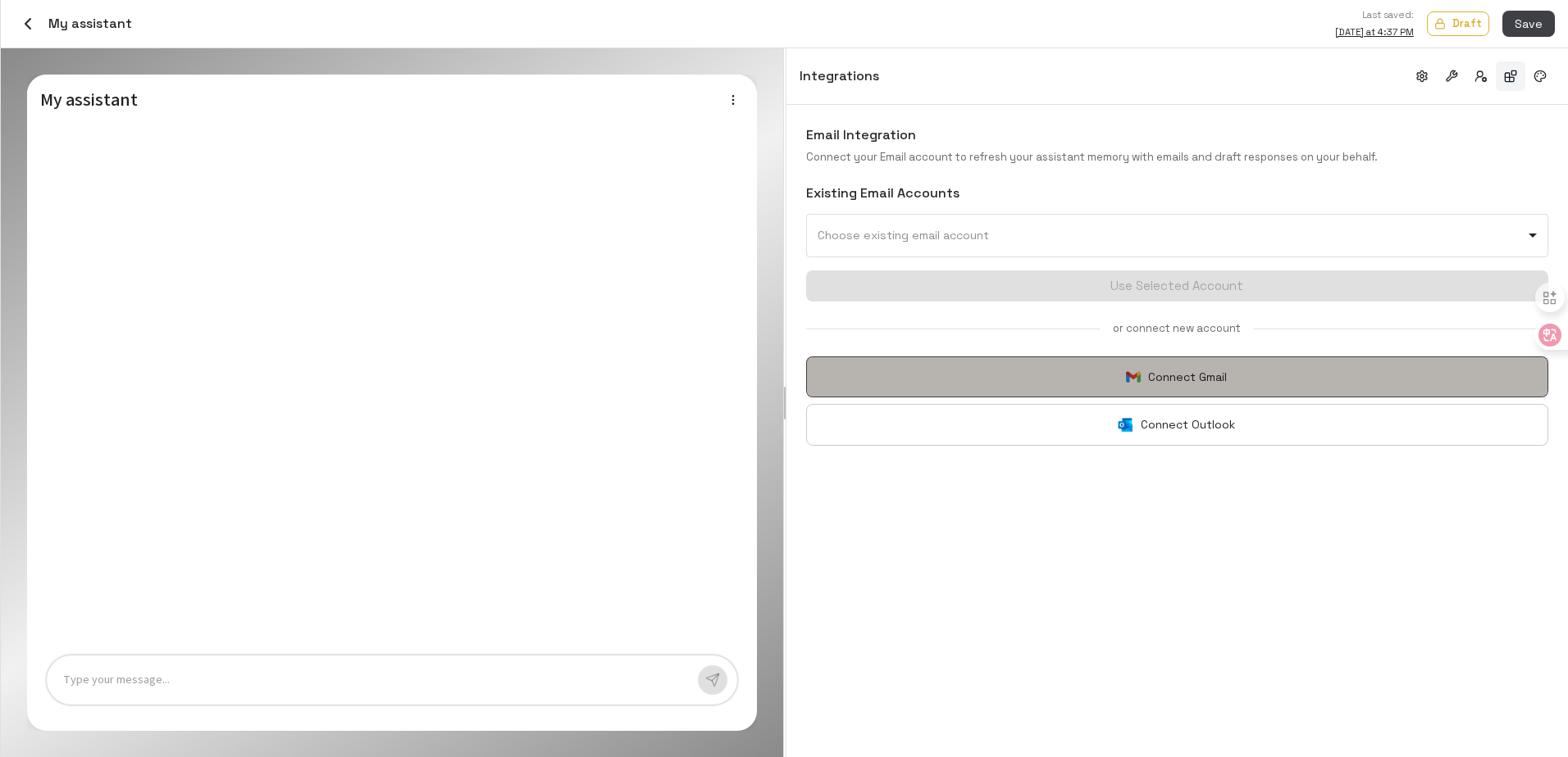
click at [1127, 376] on img "button" at bounding box center [1132, 376] width 16 height 16
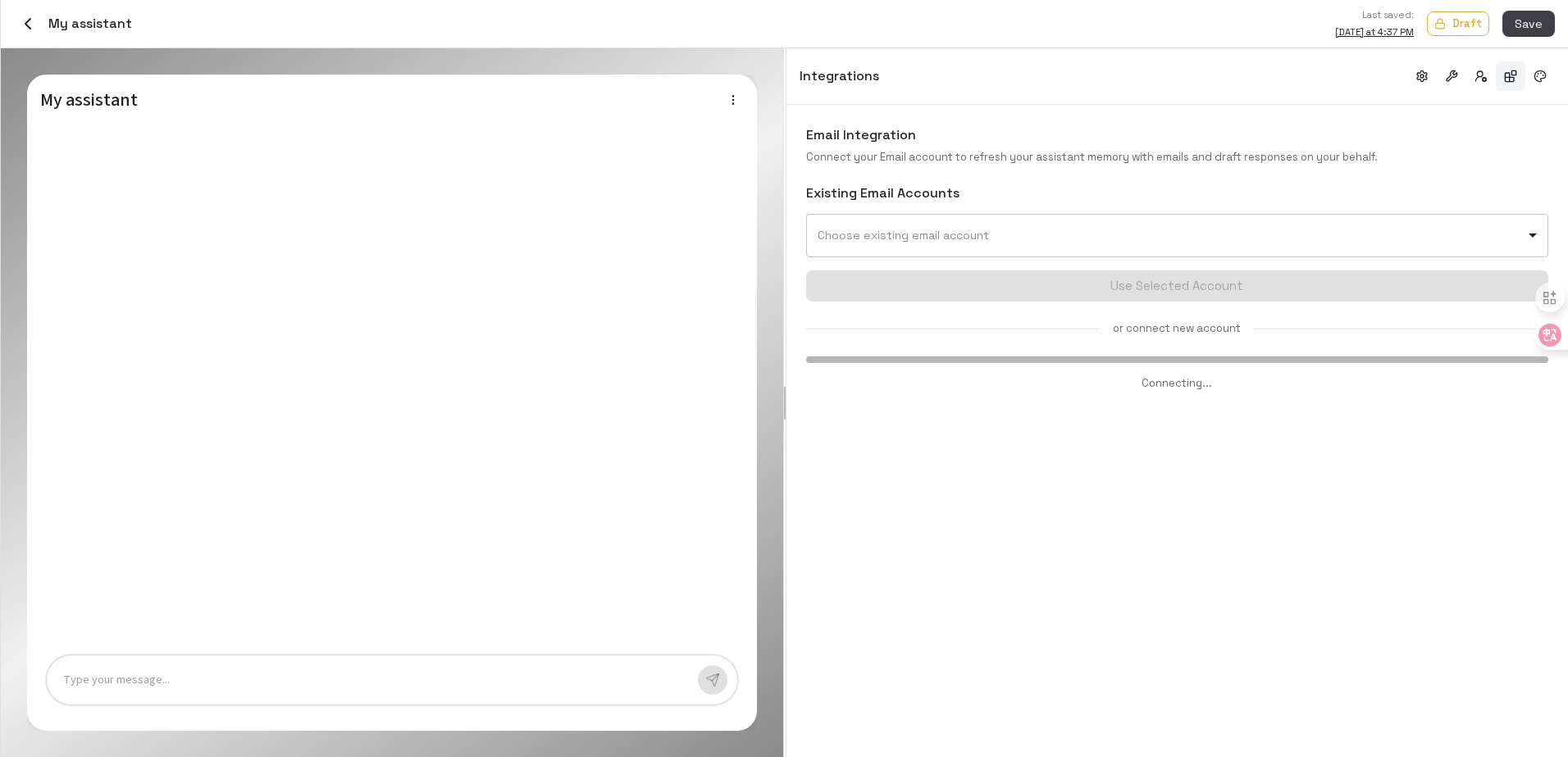
click at [1041, 237] on body "Credits: $ 99.97 Workspace Agents Workflows Resources Knowledge bases Data sour…" at bounding box center [784, 378] width 1568 height 757
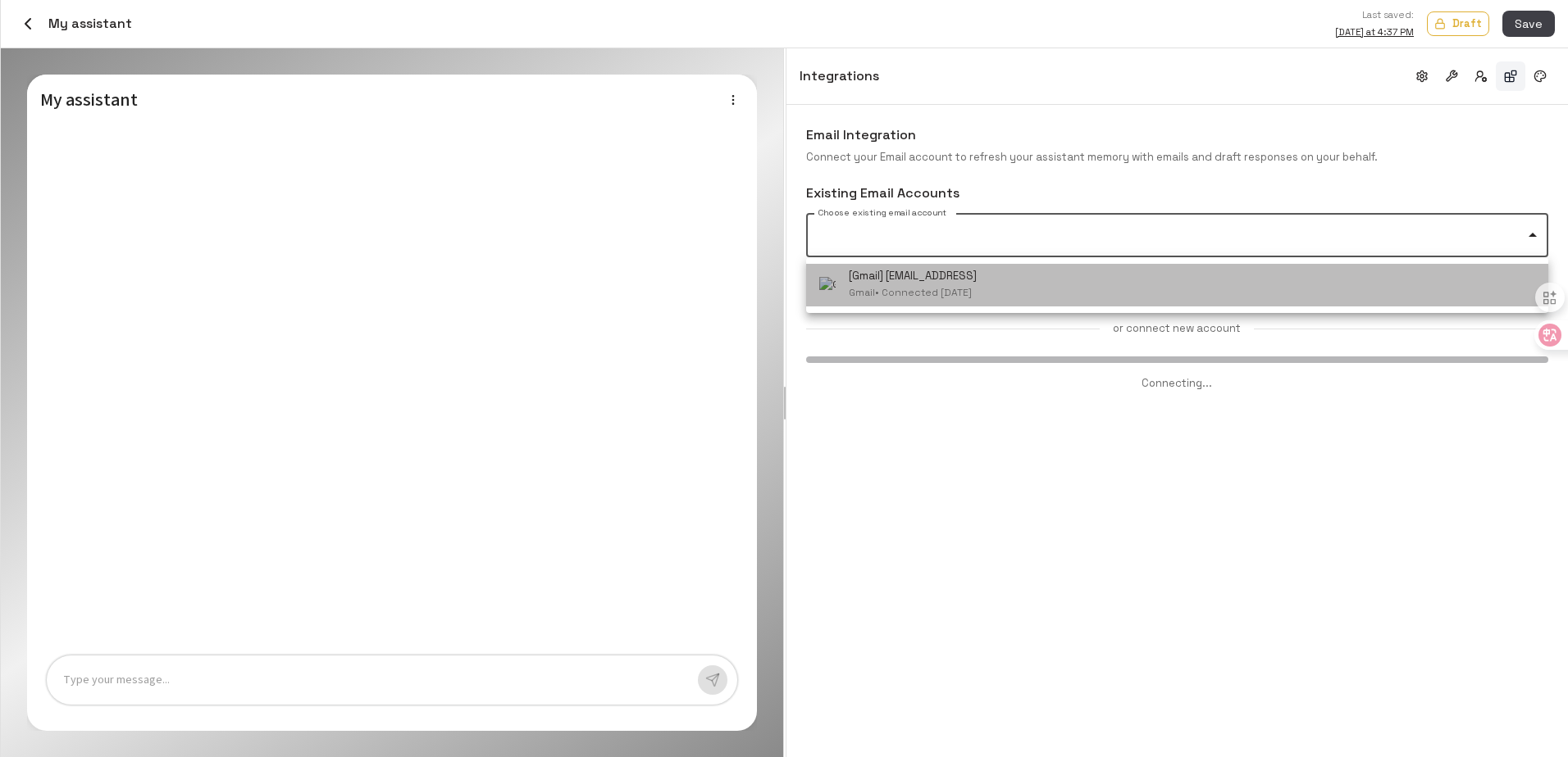
click at [1139, 273] on li "[Gmail] [EMAIL_ADDRESS] Gmail • Connected [DATE]" at bounding box center [1177, 285] width 742 height 43
type input "**********"
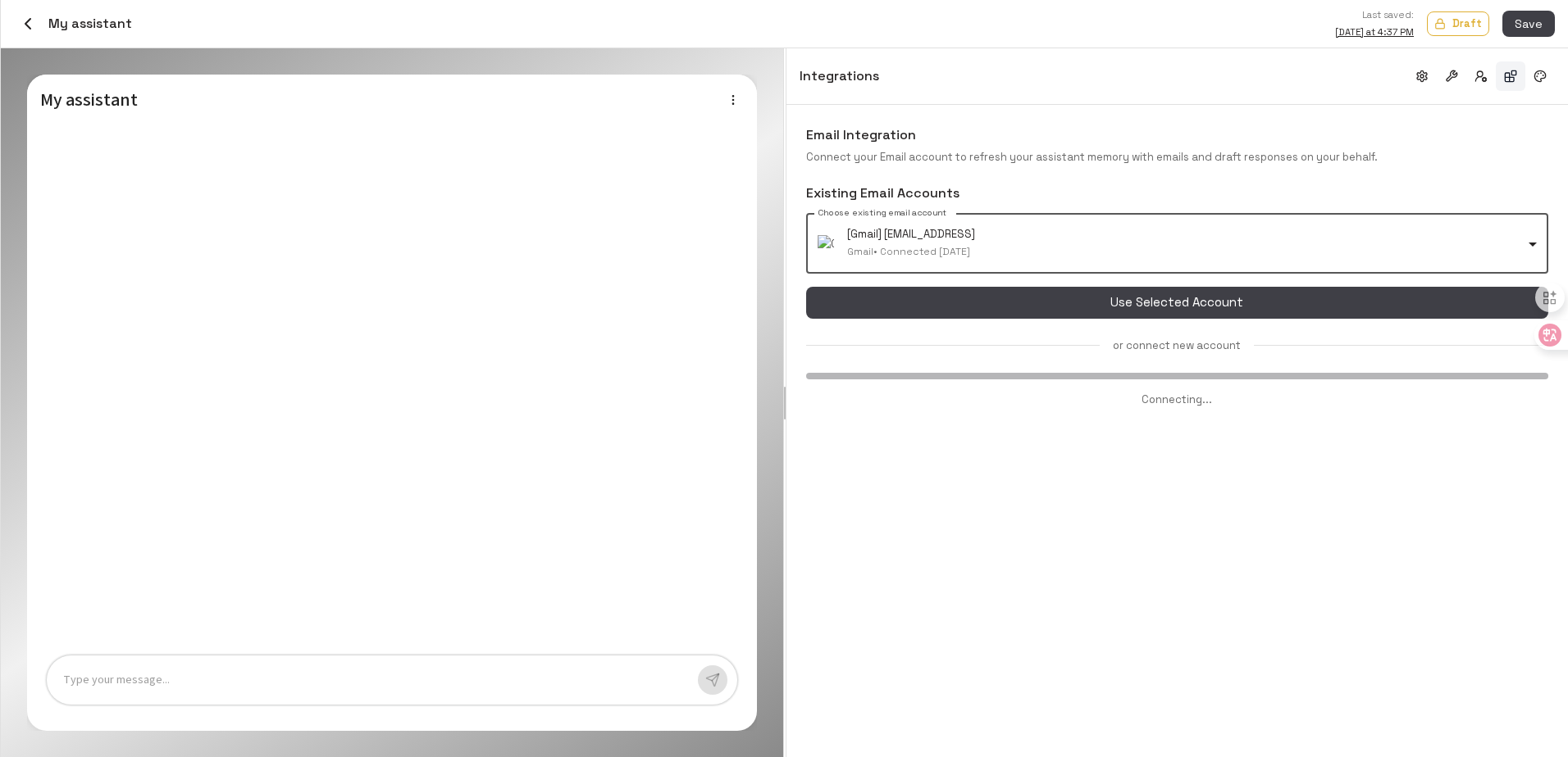
click at [1089, 234] on body "**********" at bounding box center [784, 378] width 1568 height 757
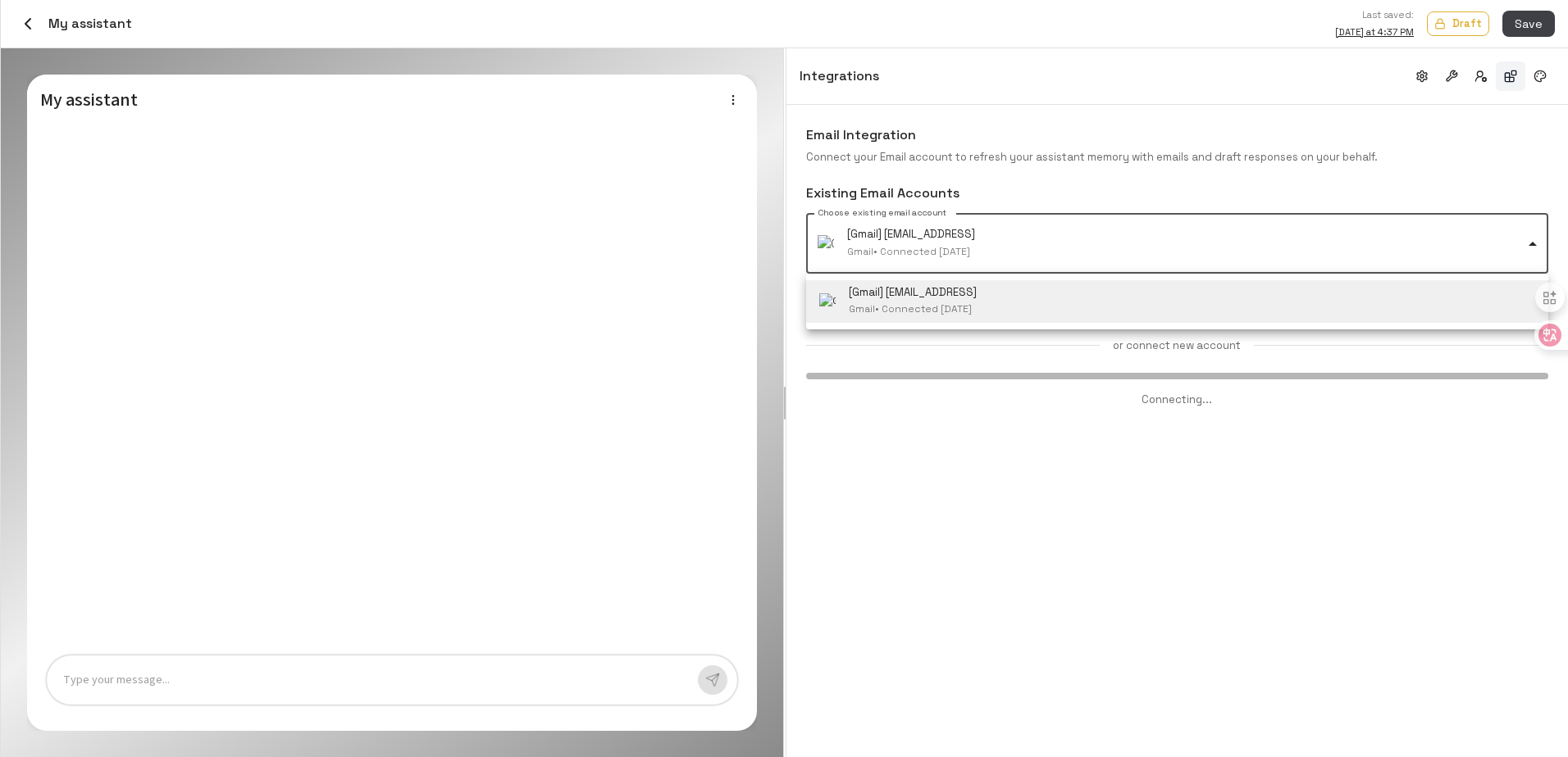
click at [1089, 234] on div at bounding box center [784, 378] width 1568 height 757
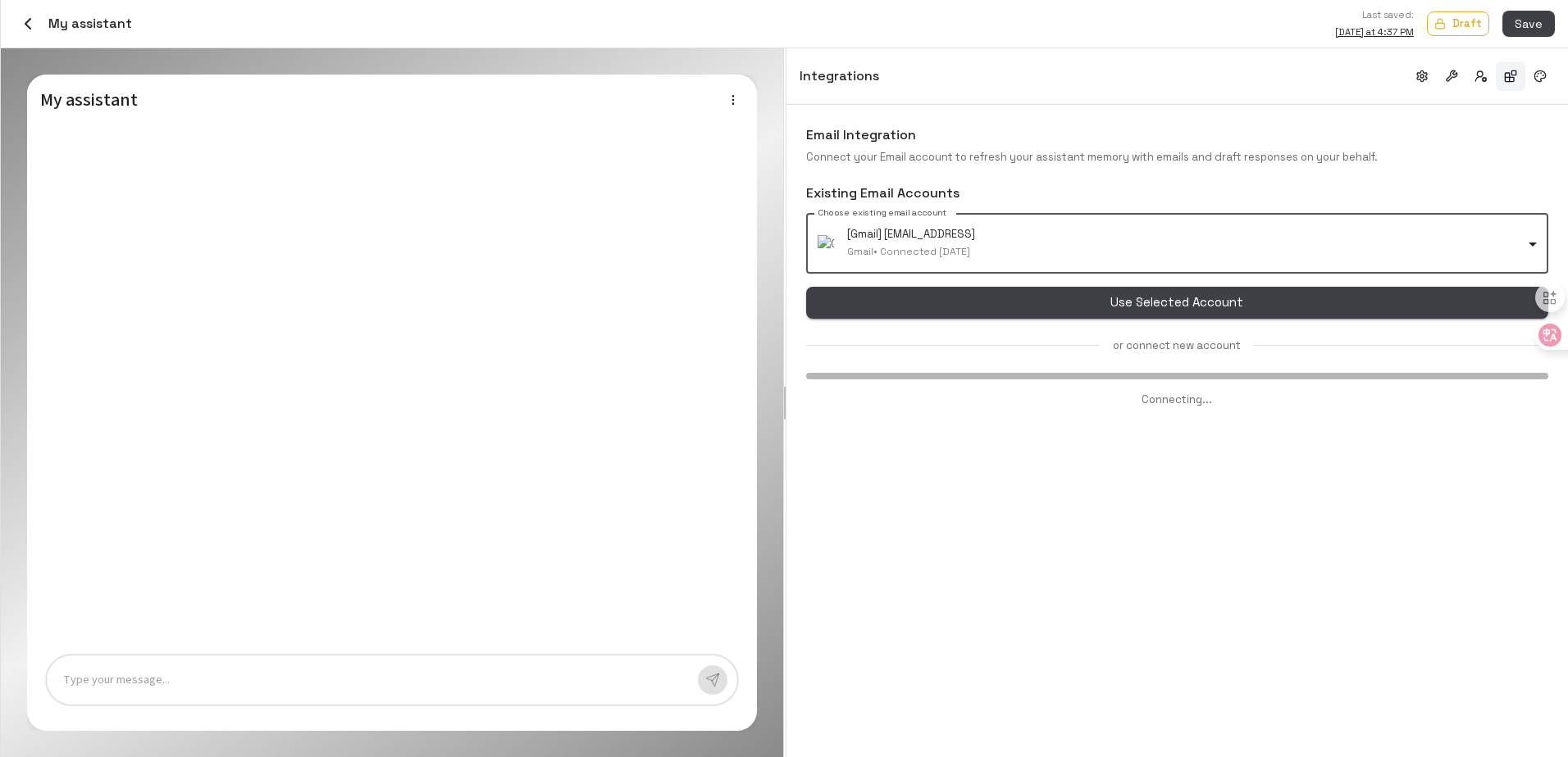
click at [1073, 303] on button "Use Selected Account" at bounding box center [1177, 302] width 742 height 31
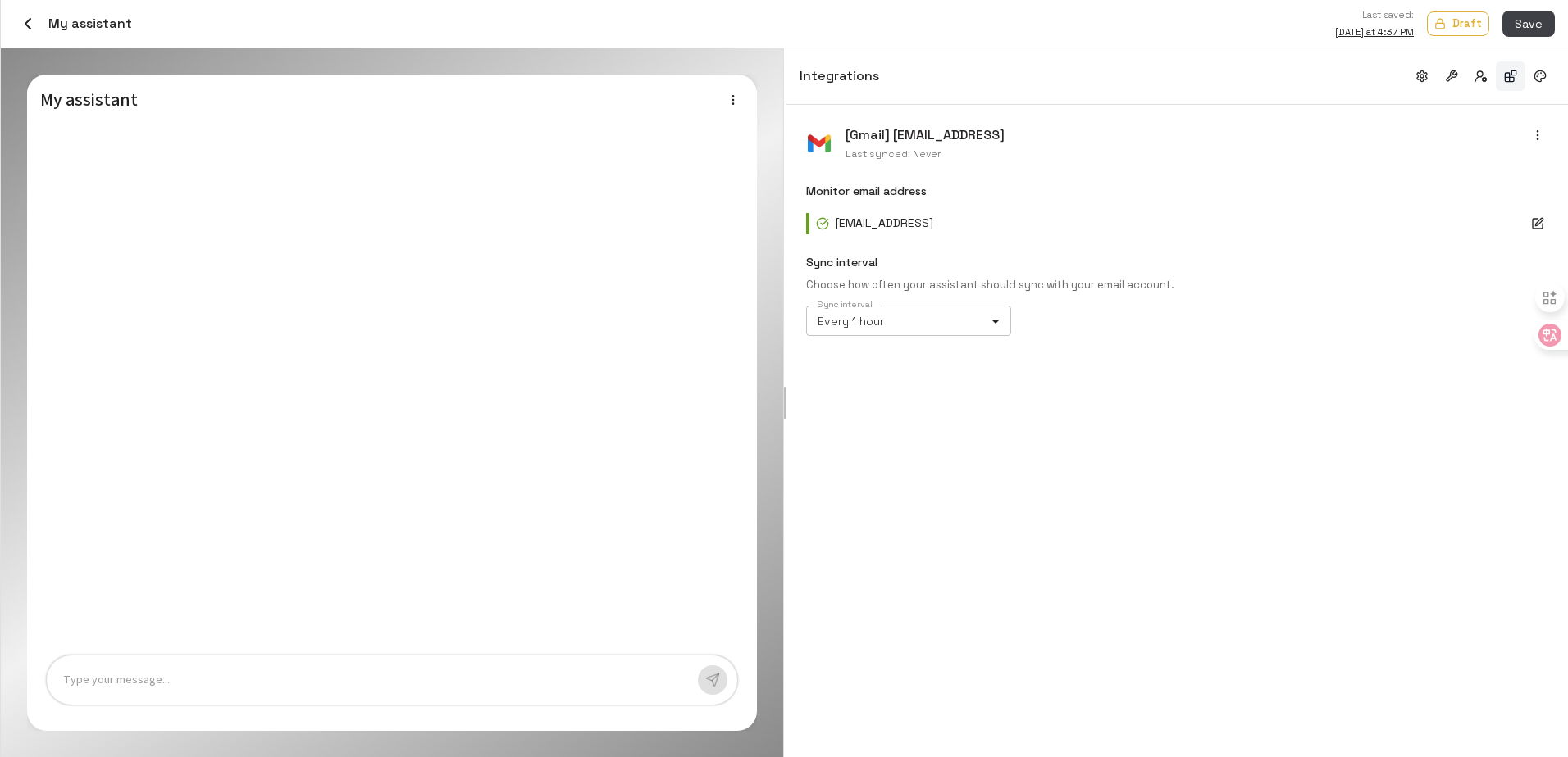
click at [940, 320] on body "Credits: $ 99.97 Workspace Agents Workflows Resources Knowledge bases Data sour…" at bounding box center [784, 378] width 1568 height 757
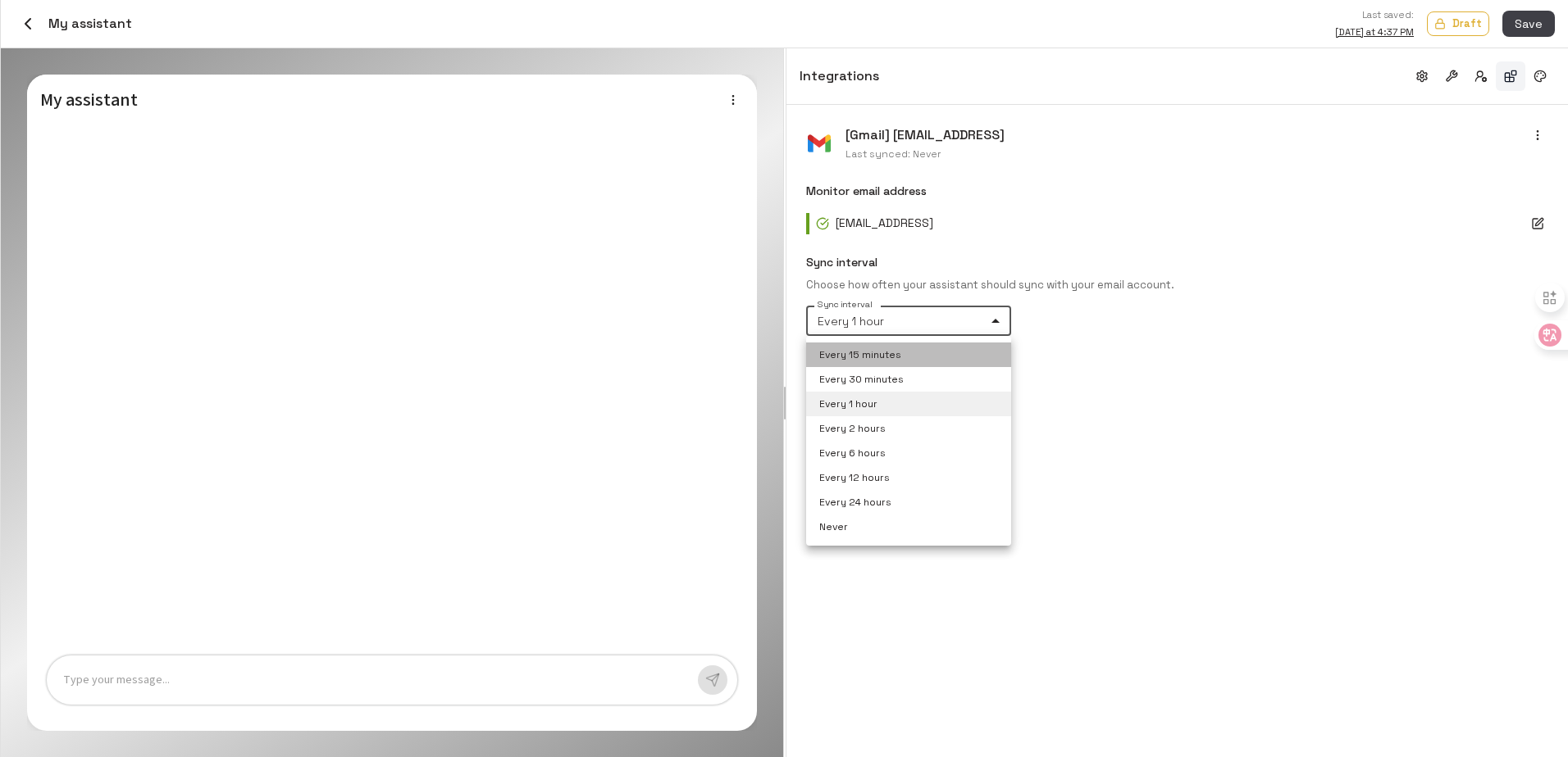
click at [926, 350] on li "Every 15 minutes" at bounding box center [908, 355] width 205 height 24
type input "**"
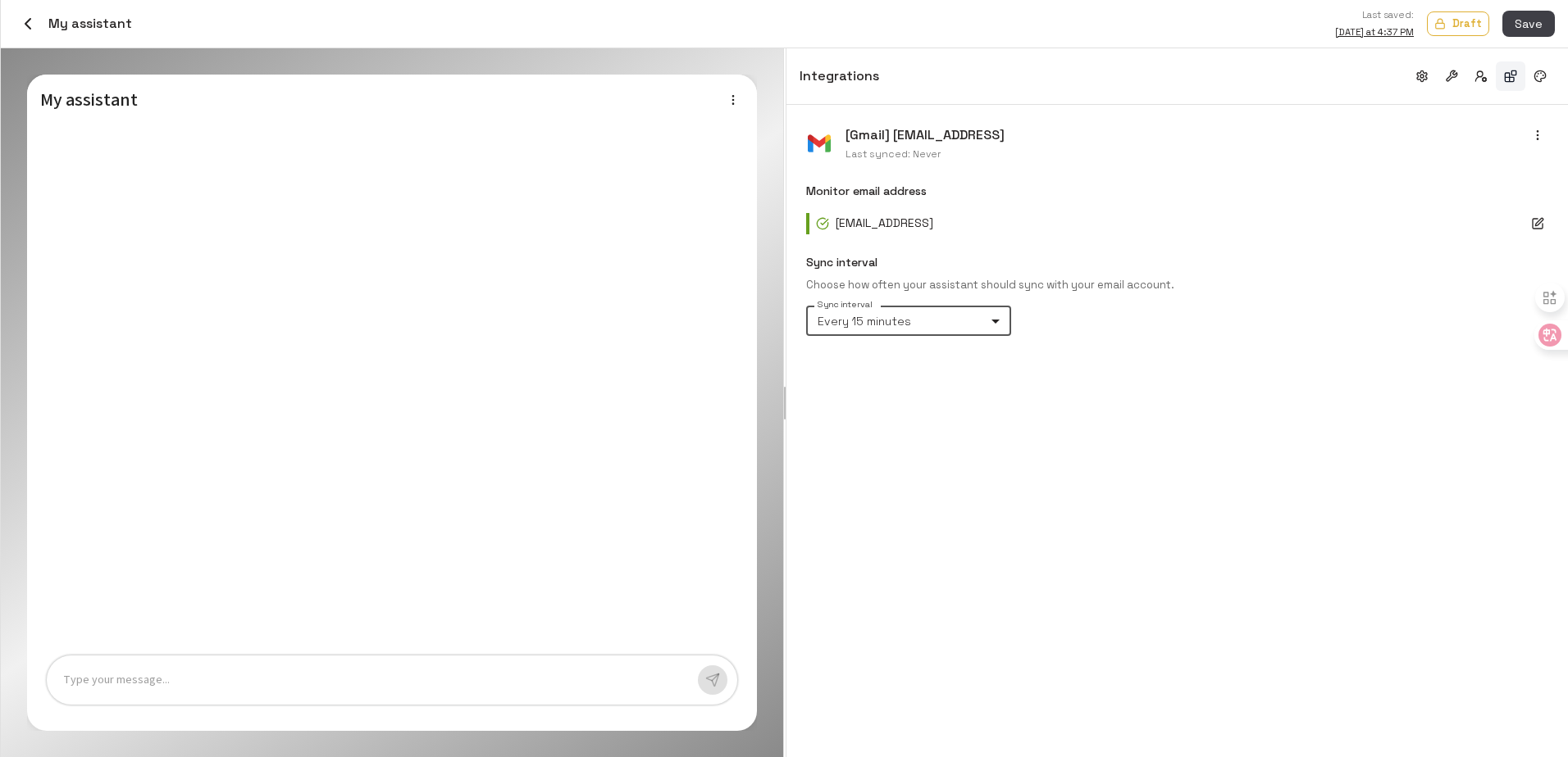
click at [1191, 378] on div "[Gmail] [EMAIL_ADDRESS] Last synced: Never Monitor email address [EMAIL_ADDRESS…" at bounding box center [1177, 431] width 782 height 653
click at [1533, 19] on span "Save" at bounding box center [1528, 24] width 28 height 20
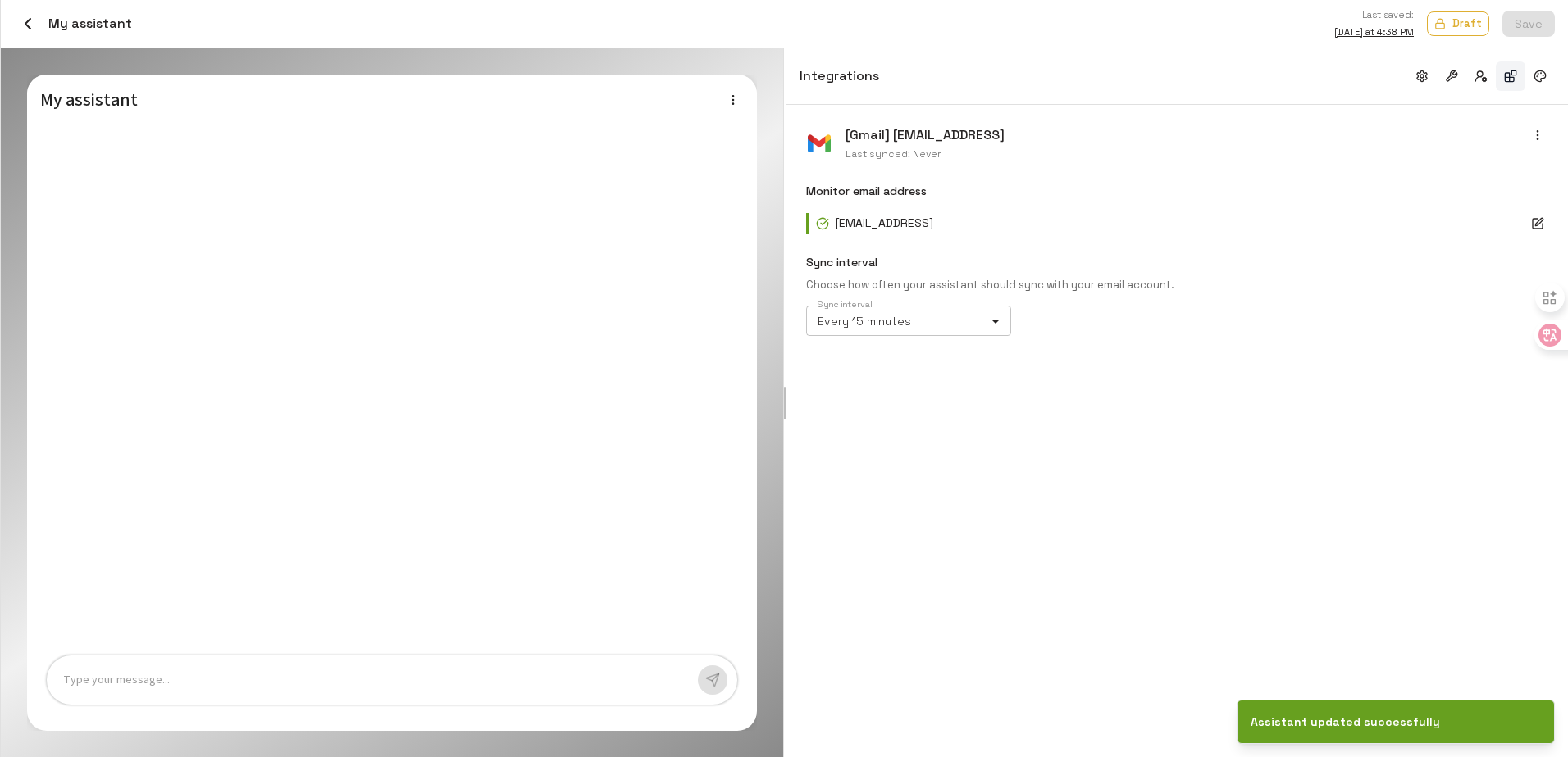
click at [952, 329] on body "Credits: $ 99.97 Workspace Agents Workflows Resources Knowledge bases Data sour…" at bounding box center [784, 378] width 1568 height 757
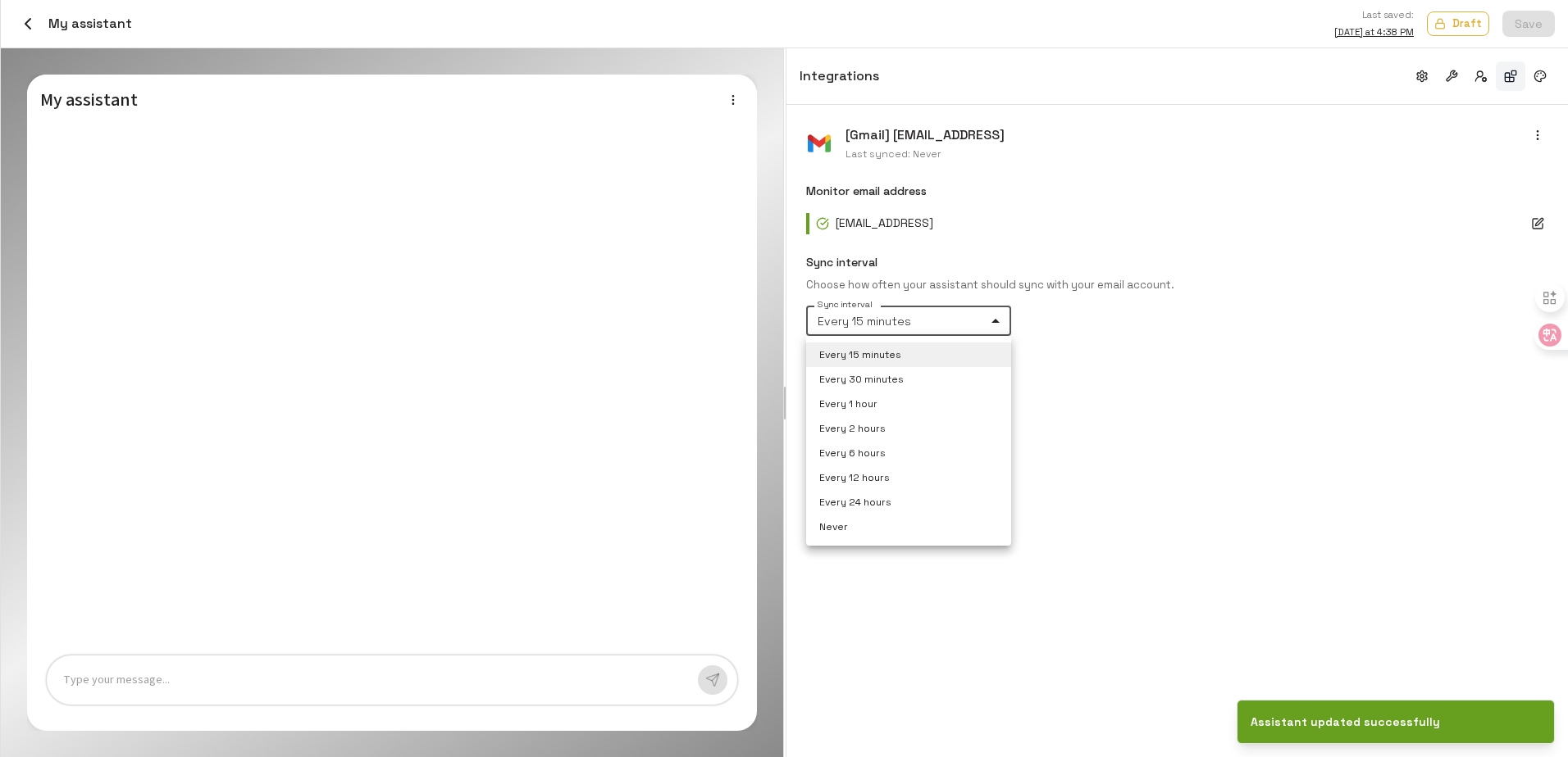
click at [1211, 321] on div at bounding box center [784, 378] width 1568 height 757
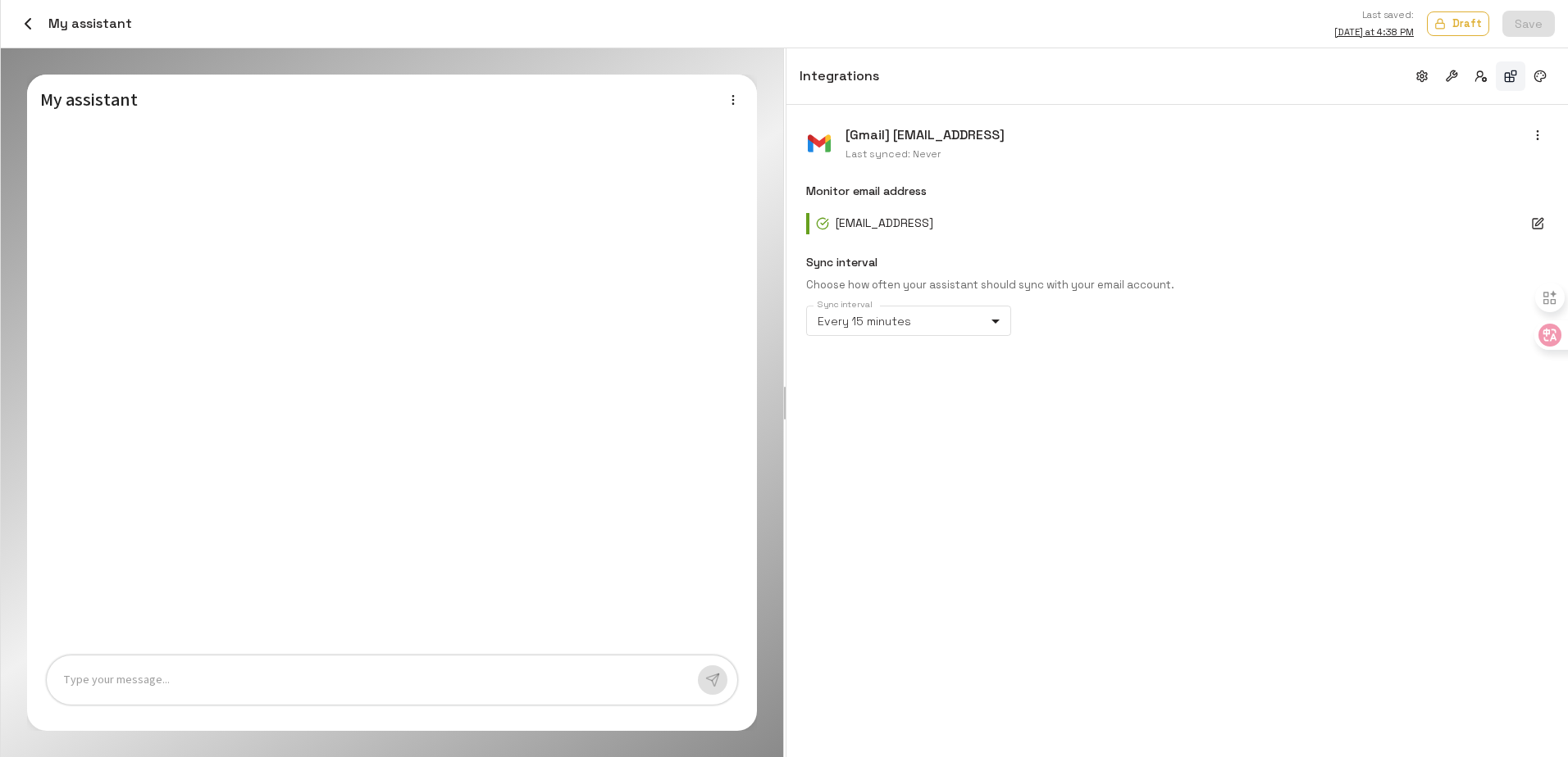
click at [998, 516] on div "[Gmail] [EMAIL_ADDRESS] Last synced: Never Monitor email address [EMAIL_ADDRESS…" at bounding box center [1177, 431] width 782 height 653
click at [1537, 27] on div "Last saved: [DATE] at 4:38 PM Draft Save" at bounding box center [843, 24] width 1423 height 35
